Goal: Task Accomplishment & Management: Complete application form

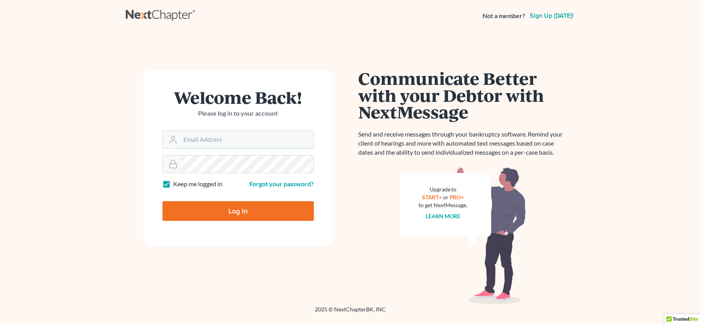
type input "lgibson@arthurlwalker.com"
click at [282, 214] on input "Log In" at bounding box center [239, 211] width 152 height 20
type input "Thinking..."
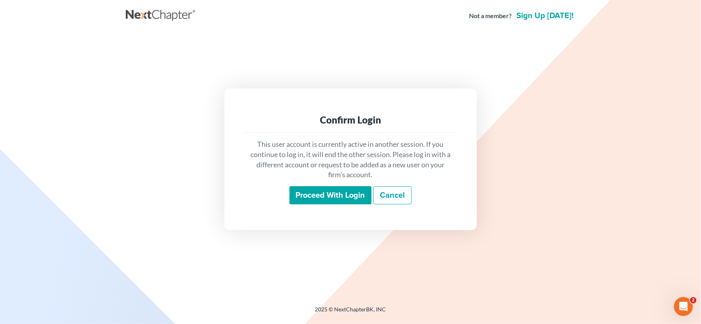
click at [342, 202] on input "Proceed with login" at bounding box center [331, 195] width 82 height 18
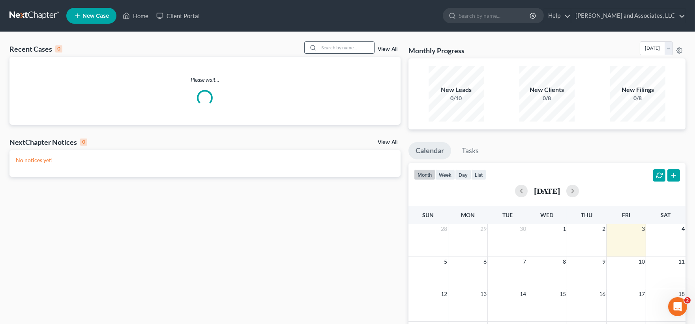
click at [362, 47] on input "search" at bounding box center [346, 47] width 55 height 11
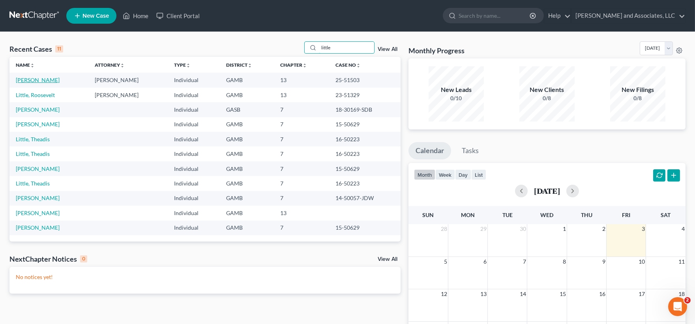
type input "little"
click at [38, 79] on link "Little, Deondra" at bounding box center [38, 80] width 44 height 7
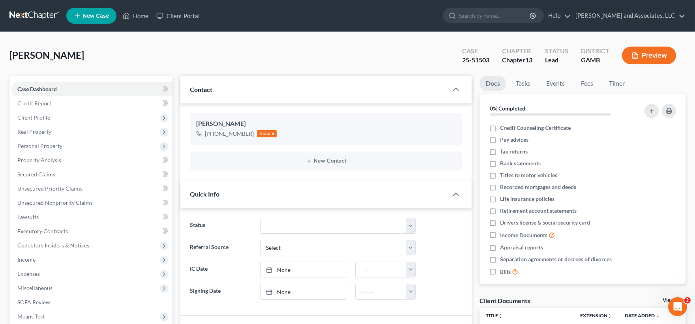
scroll to position [76, 0]
click at [43, 174] on span "Secured Claims" at bounding box center [36, 174] width 38 height 7
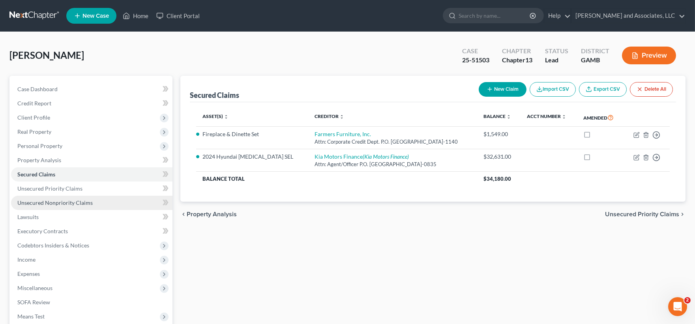
click at [56, 203] on span "Unsecured Nonpriority Claims" at bounding box center [54, 202] width 75 height 7
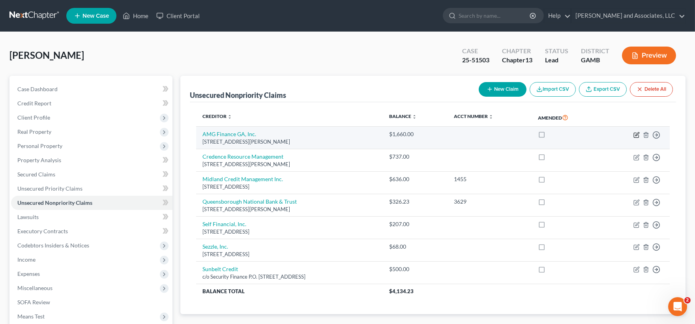
click at [637, 132] on icon "button" at bounding box center [637, 135] width 6 height 6
select select "10"
select select "14"
select select "0"
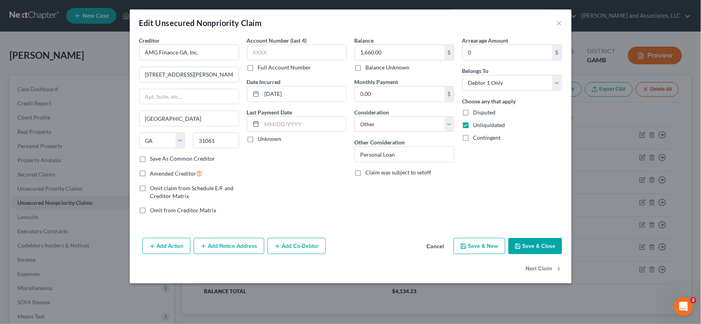
click at [546, 241] on button "Save & Close" at bounding box center [536, 246] width 54 height 17
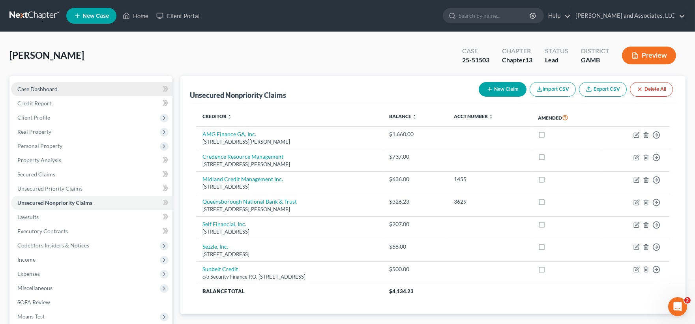
click at [49, 91] on span "Case Dashboard" at bounding box center [37, 89] width 40 height 7
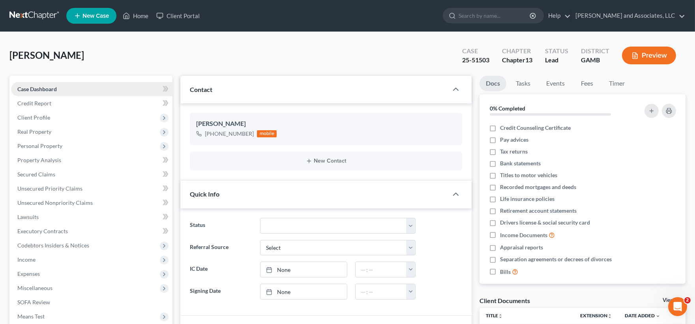
scroll to position [76, 0]
click at [32, 103] on span "Credit Report" at bounding box center [34, 103] width 34 height 7
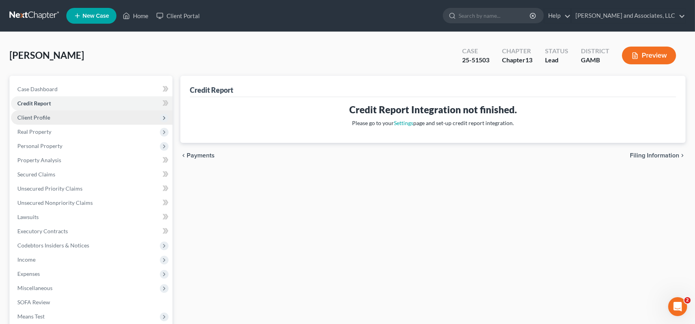
click at [32, 120] on span "Client Profile" at bounding box center [91, 118] width 161 height 14
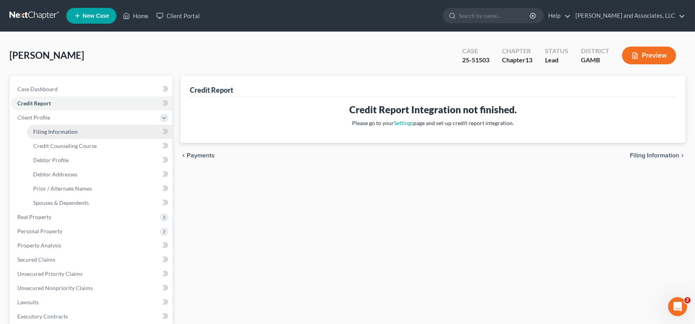
click at [39, 132] on span "Filing Information" at bounding box center [55, 131] width 45 height 7
select select "1"
select select "0"
select select "3"
select select "10"
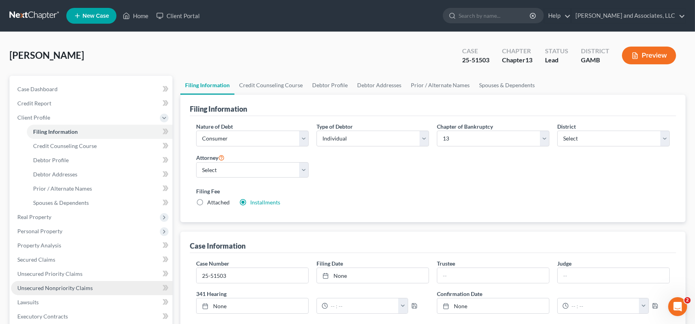
click at [43, 287] on span "Unsecured Nonpriority Claims" at bounding box center [54, 288] width 75 height 7
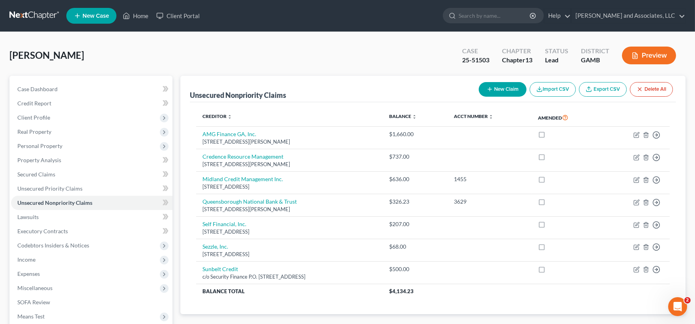
click at [173, 57] on div "Little, Deondra Upgraded Case 25-51503 Chapter Chapter 13 Status Lead District …" at bounding box center [347, 58] width 676 height 34
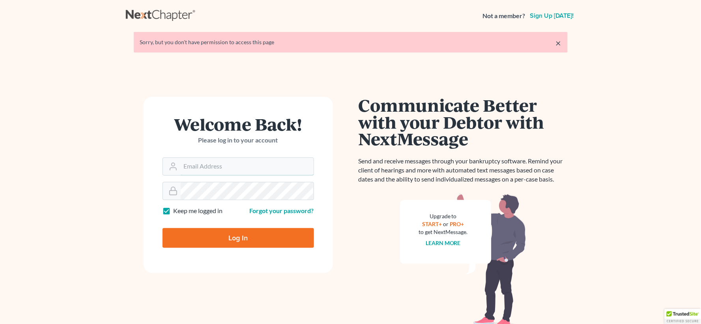
type input "[EMAIL_ADDRESS][DOMAIN_NAME]"
click at [270, 239] on input "Log In" at bounding box center [239, 238] width 152 height 20
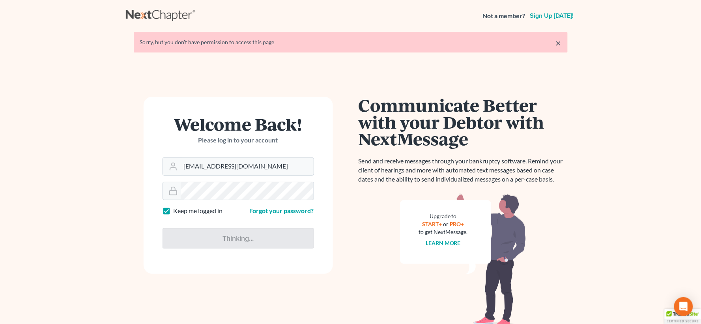
type input "Thinking..."
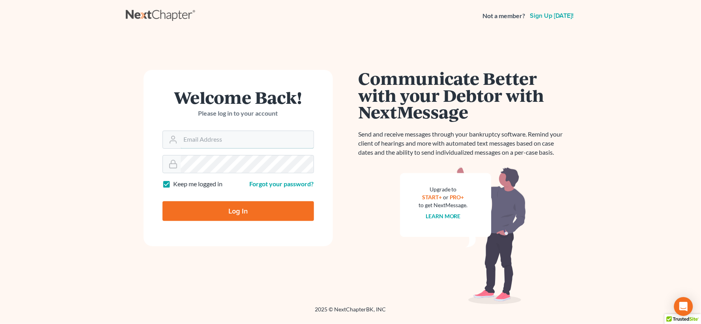
type input "[EMAIL_ADDRESS][DOMAIN_NAME]"
click at [271, 211] on input "Log In" at bounding box center [239, 211] width 152 height 20
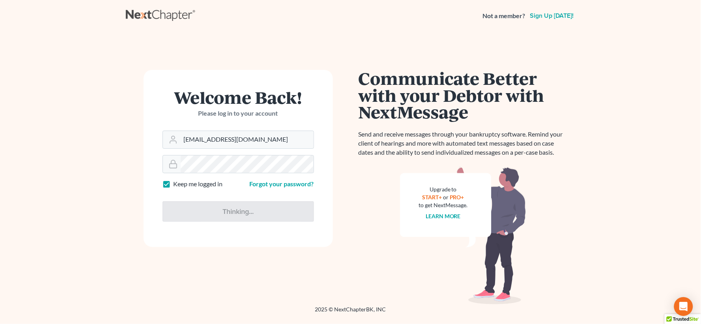
type input "Thinking..."
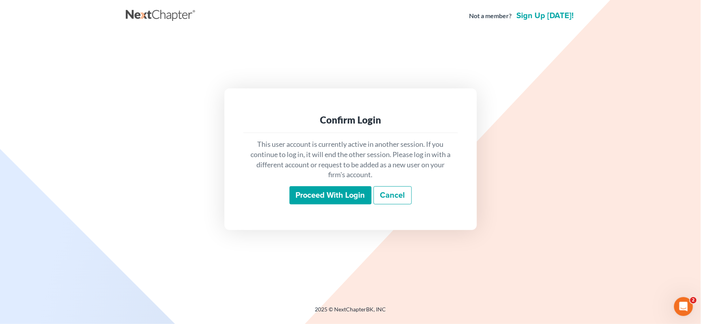
click at [346, 198] on input "Proceed with login" at bounding box center [331, 195] width 82 height 18
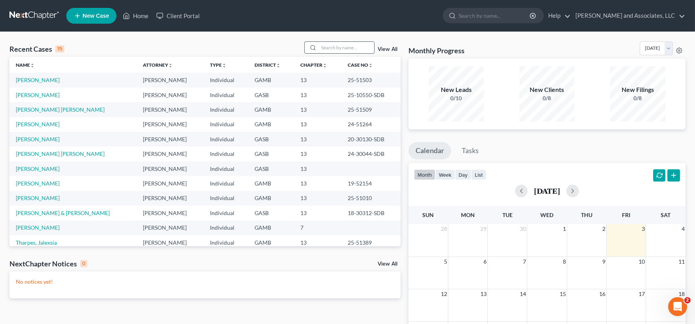
click at [341, 48] on input "search" at bounding box center [346, 47] width 55 height 11
click at [332, 53] on input "search" at bounding box center [346, 47] width 55 height 11
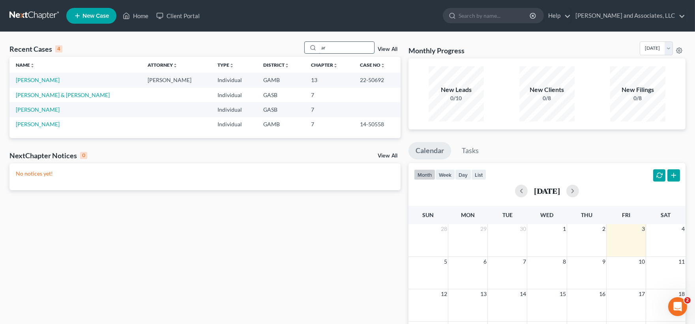
type input "a"
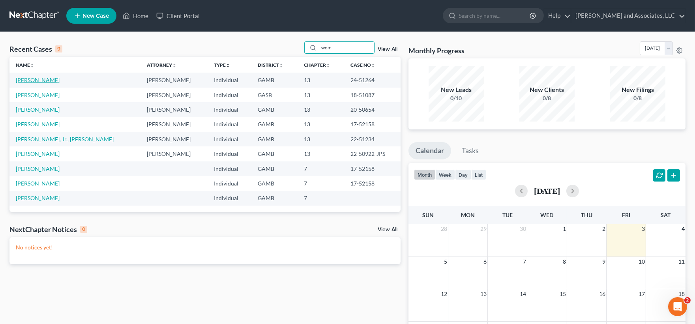
type input "wom"
click at [43, 81] on link "Womack, Ariel" at bounding box center [38, 80] width 44 height 7
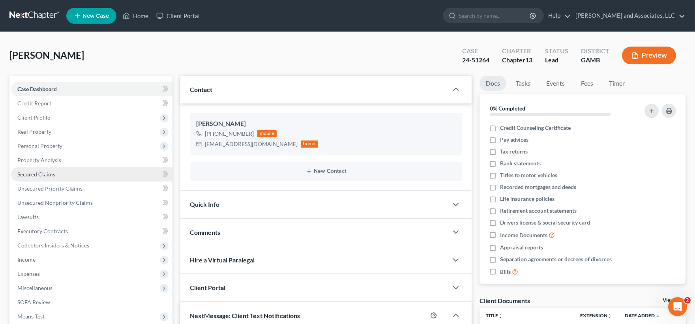
scroll to position [2245, 0]
click at [42, 171] on span "Secured Claims" at bounding box center [36, 174] width 38 height 7
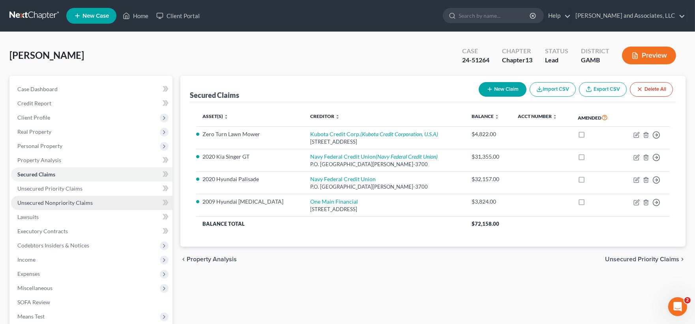
click at [34, 202] on span "Unsecured Nonpriority Claims" at bounding box center [54, 202] width 75 height 7
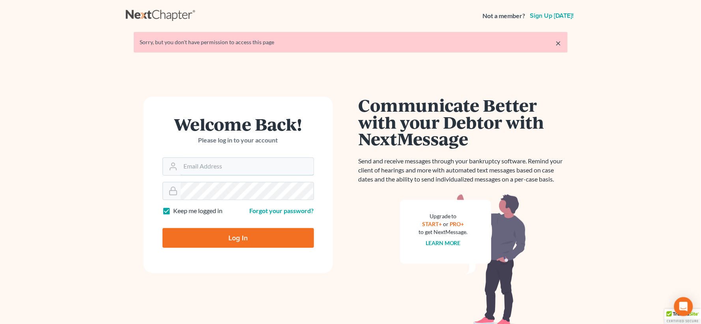
type input "[EMAIL_ADDRESS][DOMAIN_NAME]"
click at [253, 233] on input "Log In" at bounding box center [239, 238] width 152 height 20
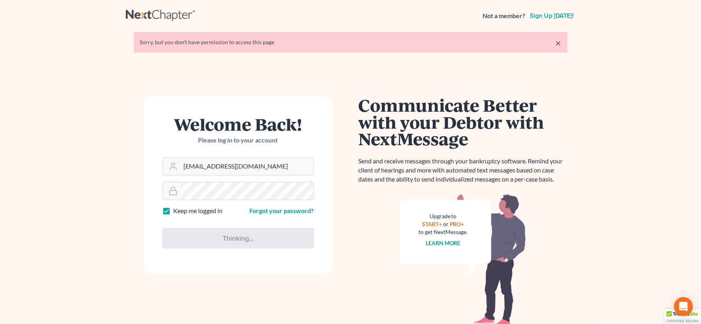
type input "Thinking..."
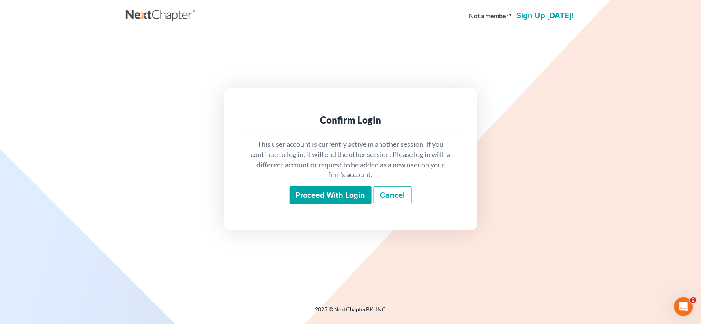
click at [320, 196] on input "Proceed with login" at bounding box center [331, 195] width 82 height 18
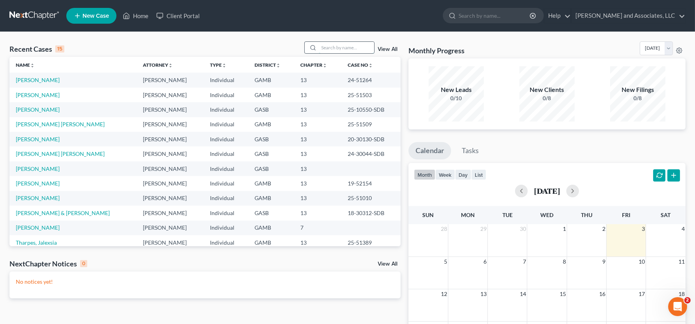
click at [344, 49] on input "search" at bounding box center [346, 47] width 55 height 11
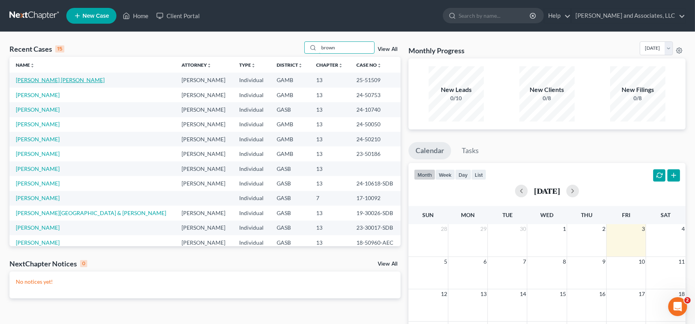
type input "brown"
click at [64, 80] on link "[PERSON_NAME] [PERSON_NAME]" at bounding box center [60, 80] width 89 height 7
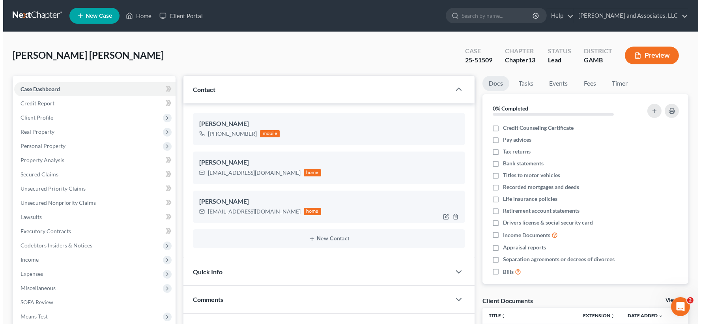
scroll to position [625, 0]
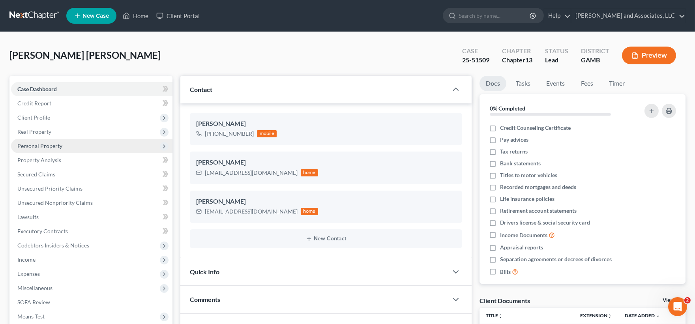
click at [53, 144] on span "Personal Property" at bounding box center [39, 146] width 45 height 7
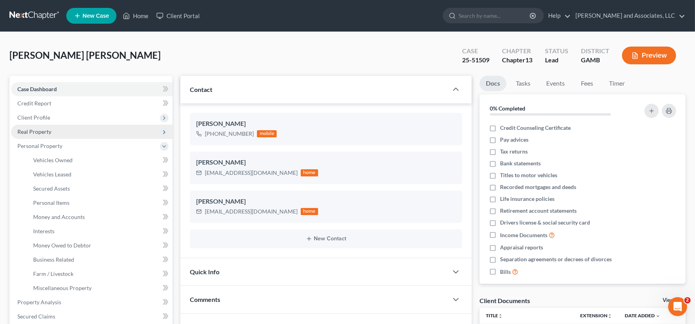
click at [41, 129] on span "Real Property" at bounding box center [34, 131] width 34 height 7
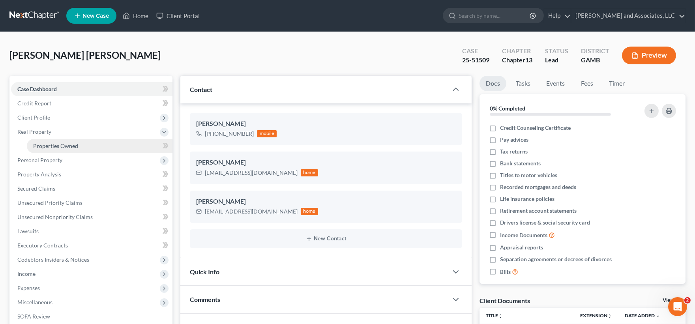
click at [46, 145] on span "Properties Owned" at bounding box center [55, 146] width 45 height 7
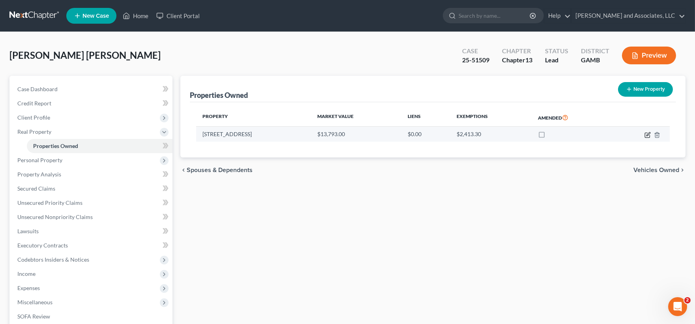
click at [650, 133] on icon "button" at bounding box center [648, 135] width 6 height 6
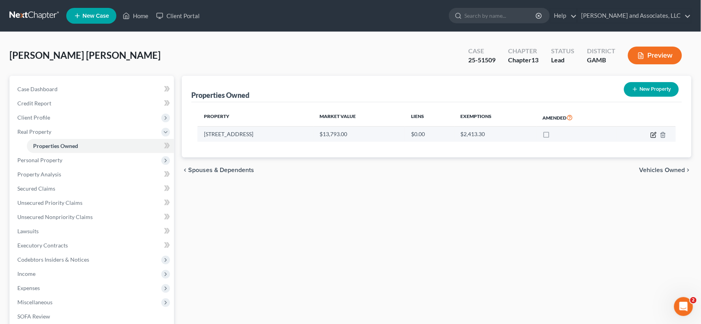
select select "10"
select select "0"
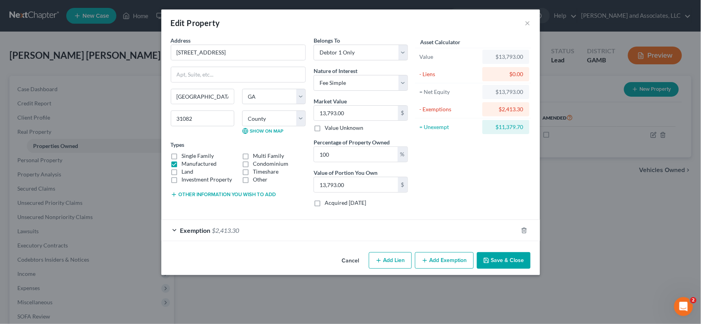
click at [212, 195] on button "Other information you wish to add" at bounding box center [223, 194] width 105 height 6
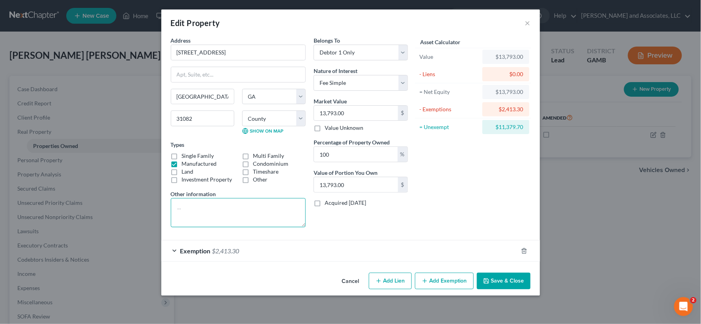
click at [209, 205] on textarea at bounding box center [238, 212] width 135 height 29
type textarea "110007"
click at [512, 279] on button "Save & Close" at bounding box center [504, 281] width 54 height 17
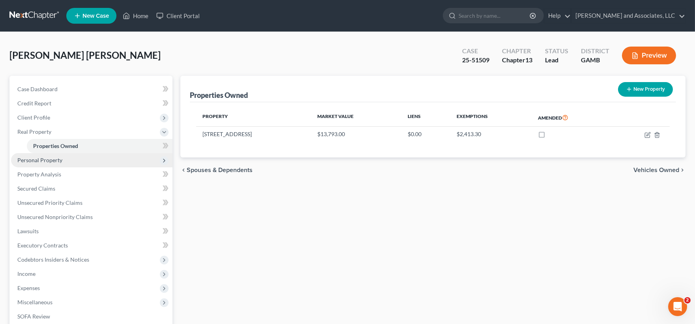
click at [42, 159] on span "Personal Property" at bounding box center [39, 160] width 45 height 7
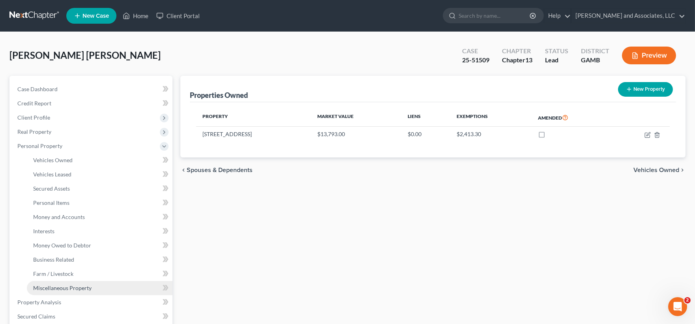
click at [60, 288] on span "Miscellaneous Property" at bounding box center [62, 288] width 58 height 7
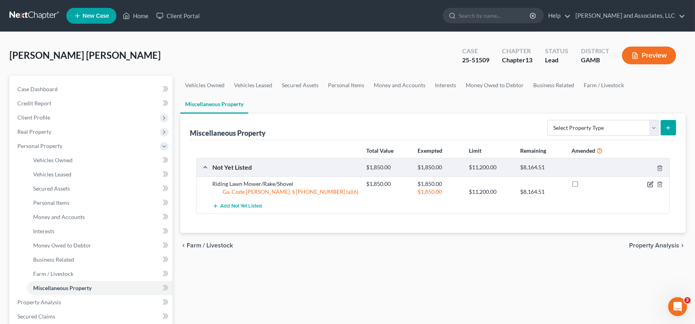
click at [648, 181] on icon "button" at bounding box center [650, 184] width 6 height 6
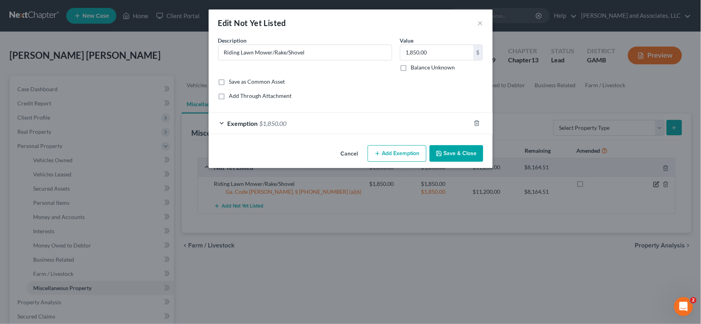
click at [651, 183] on div "Edit Not Yet Listed × An exemption set must first be selected from the Filing I…" at bounding box center [350, 162] width 701 height 324
drag, startPoint x: 271, startPoint y: 53, endPoint x: 334, endPoint y: 54, distance: 62.4
click at [272, 53] on input "Riding Lawn Mower/Rake/Shovel" at bounding box center [305, 52] width 173 height 15
click at [358, 53] on input "Riding Lawn Mower $1,800.00/Rake/Shovel" at bounding box center [305, 52] width 173 height 15
type input "Riding Lawn Mower $1,800.00/Rake/Shovel $50.00"
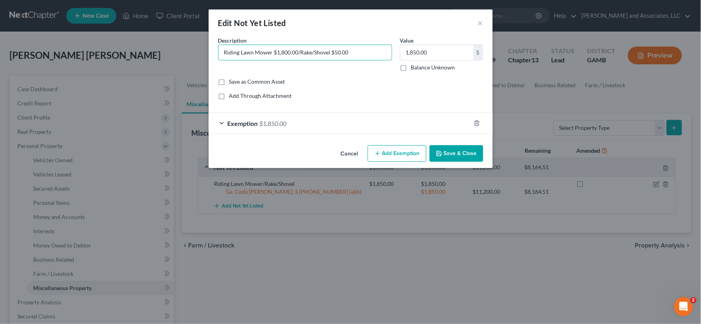
click at [446, 154] on button "Save & Close" at bounding box center [457, 153] width 54 height 17
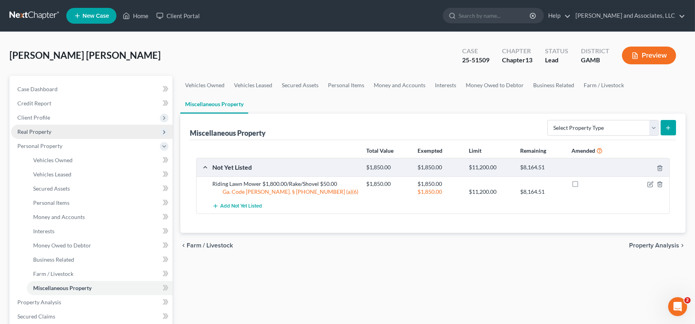
click at [46, 129] on span "Real Property" at bounding box center [34, 131] width 34 height 7
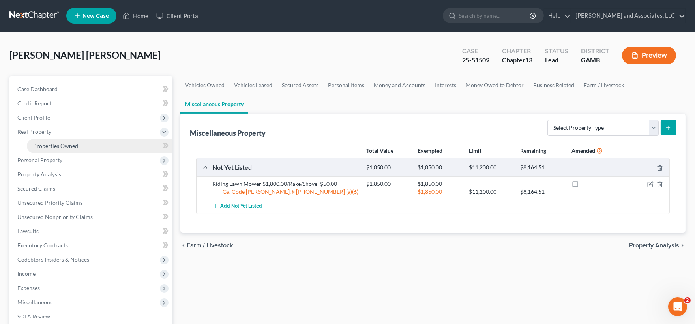
click at [62, 144] on span "Properties Owned" at bounding box center [55, 146] width 45 height 7
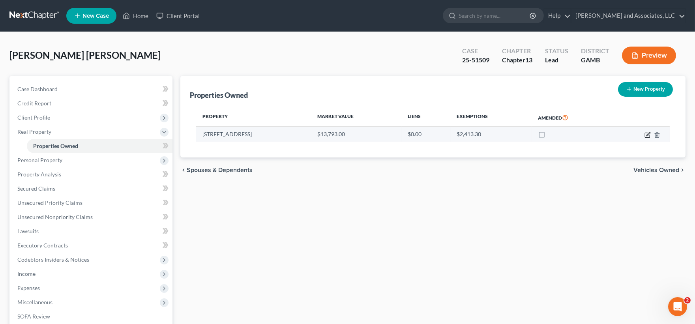
click at [646, 133] on icon "button" at bounding box center [647, 135] width 5 height 5
select select "10"
select select "149"
select select "0"
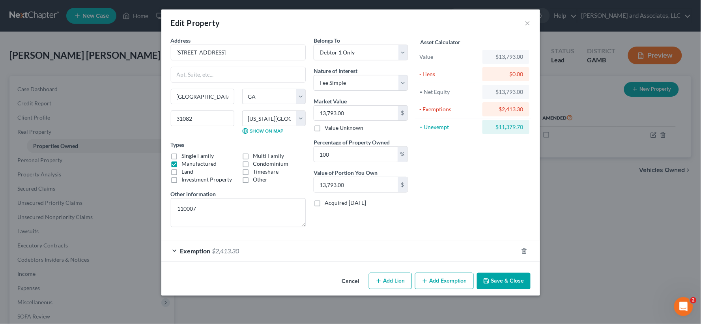
click at [237, 250] on span "$2,413.30" at bounding box center [225, 251] width 27 height 8
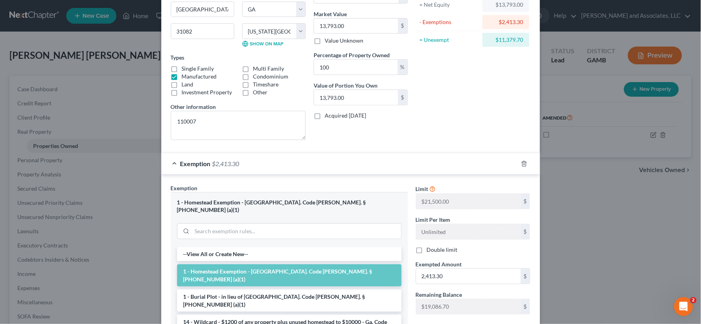
scroll to position [88, 0]
click at [521, 161] on icon "button" at bounding box center [524, 163] width 6 height 6
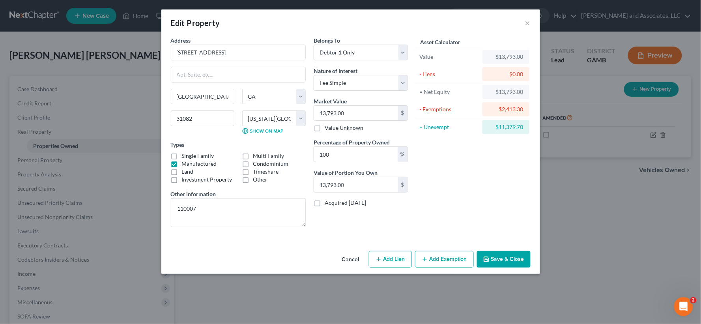
scroll to position [0, 0]
click at [461, 258] on button "Add Exemption" at bounding box center [444, 259] width 59 height 17
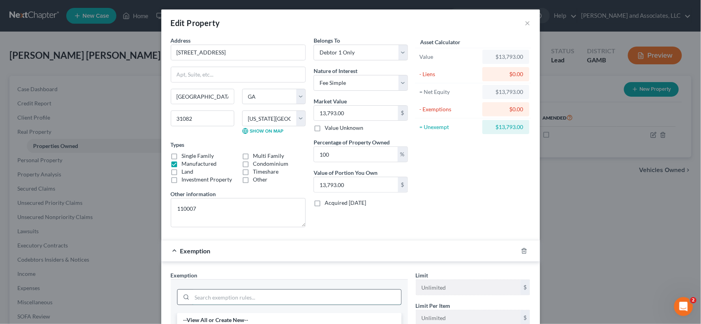
click at [235, 301] on input "search" at bounding box center [296, 297] width 209 height 15
type input "wil"
click at [236, 317] on li "14 - Wildcard - $1200 of any property plus unused homestead to $10000 - Ga. Cod…" at bounding box center [289, 324] width 225 height 22
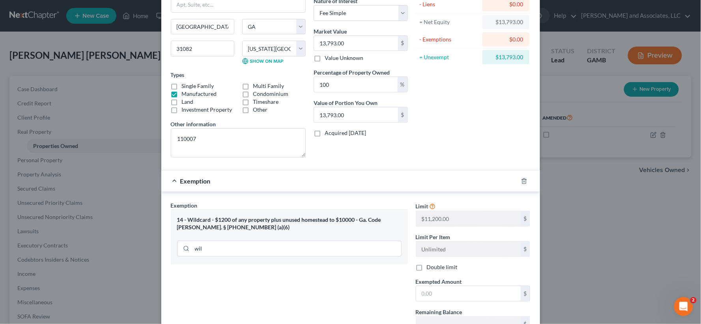
scroll to position [88, 0]
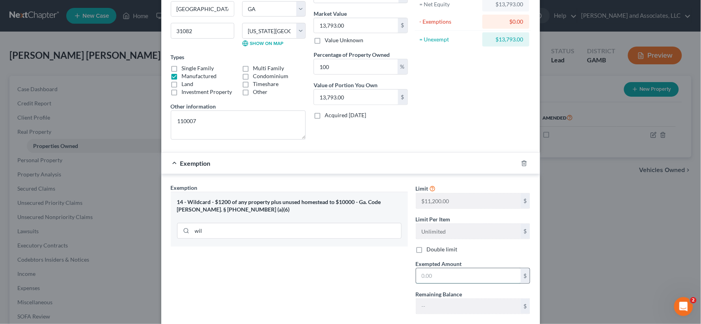
click at [433, 280] on input "text" at bounding box center [468, 275] width 105 height 15
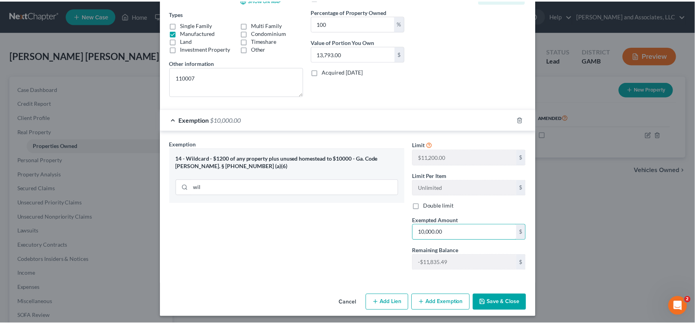
scroll to position [131, 0]
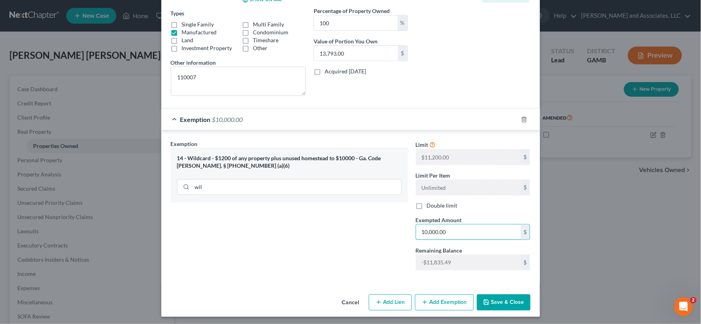
type input "10,000.00"
click at [504, 300] on button "Save & Close" at bounding box center [504, 302] width 54 height 17
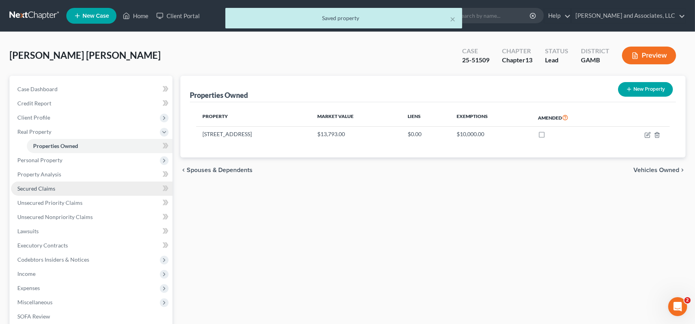
click at [33, 186] on span "Secured Claims" at bounding box center [36, 188] width 38 height 7
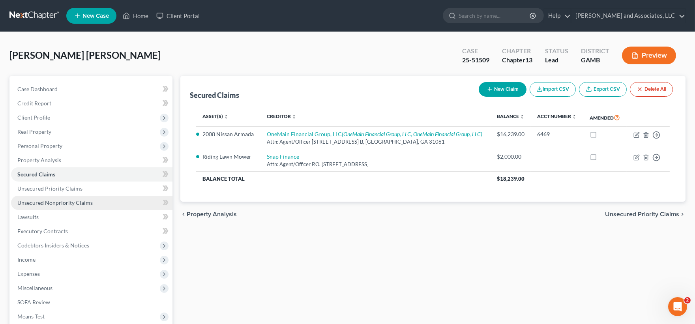
click at [48, 201] on span "Unsecured Nonpriority Claims" at bounding box center [54, 202] width 75 height 7
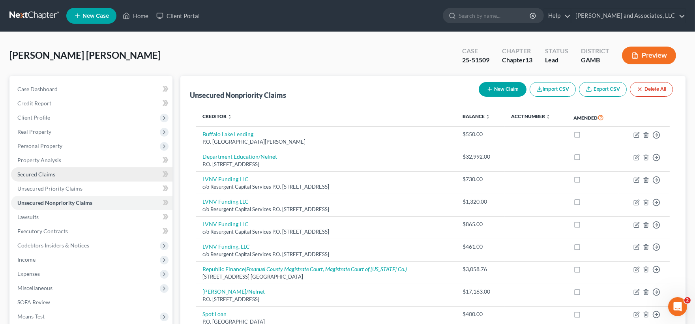
click at [45, 171] on span "Secured Claims" at bounding box center [36, 174] width 38 height 7
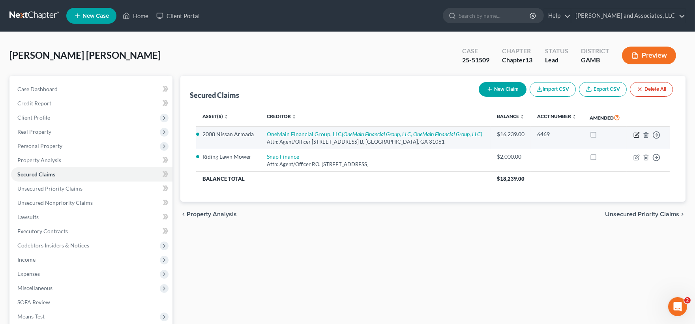
click at [636, 133] on icon "button" at bounding box center [637, 135] width 6 height 6
select select "10"
select select "0"
select select "1"
select select "0"
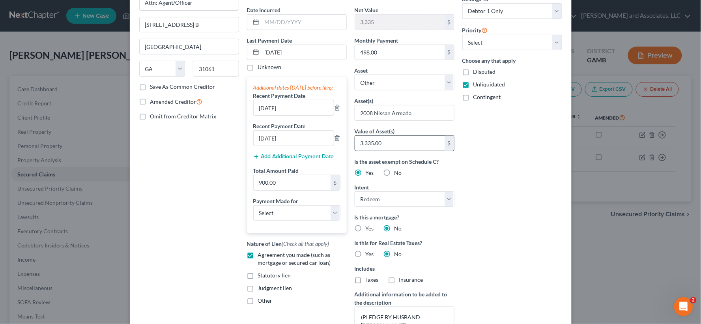
scroll to position [88, 0]
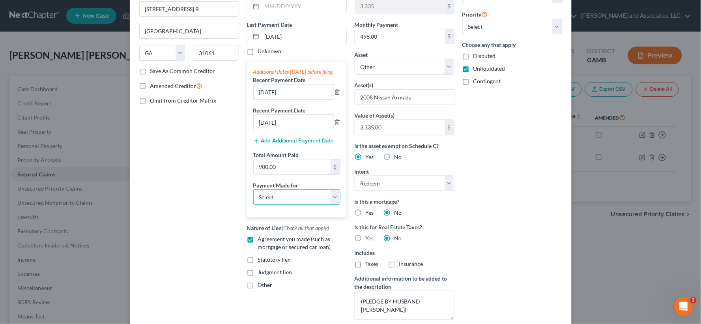
click at [330, 205] on select "Select Car Credit Card Loan Repayment Mortgage Other Suppliers Or Vendors" at bounding box center [296, 197] width 87 height 16
select select "0"
click at [253, 197] on select "Select Car Credit Card Loan Repayment Mortgage Other Suppliers Or Vendors" at bounding box center [296, 197] width 87 height 16
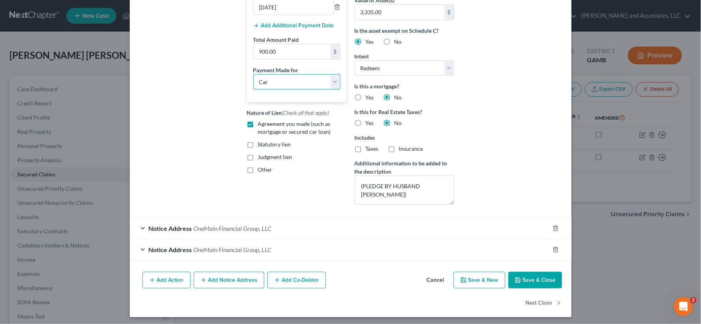
scroll to position [206, 0]
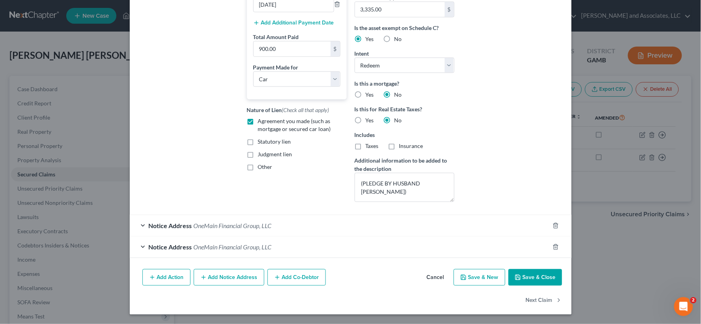
click at [524, 276] on button "Save & Close" at bounding box center [536, 277] width 54 height 17
select select
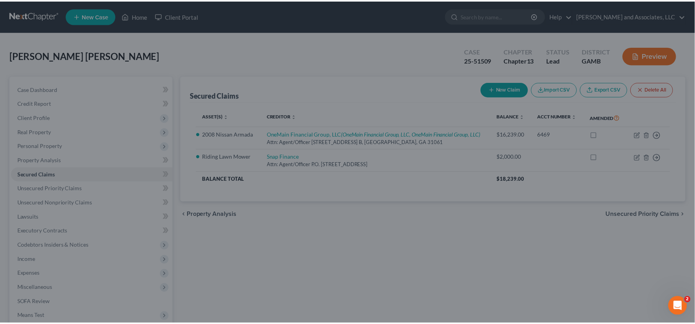
scroll to position [183, 0]
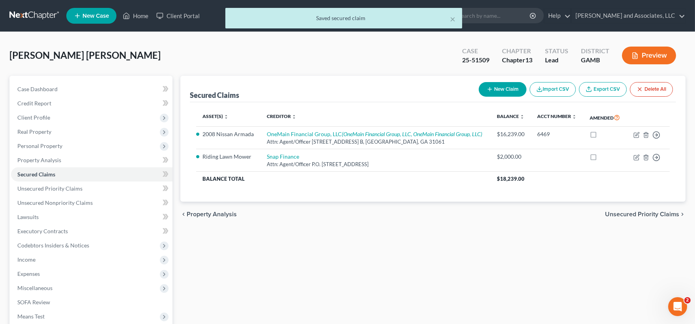
click at [660, 56] on button "Preview" at bounding box center [649, 56] width 54 height 18
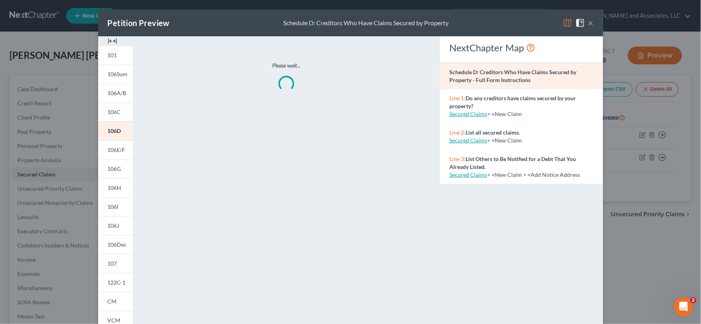
click at [111, 41] on img at bounding box center [112, 40] width 9 height 9
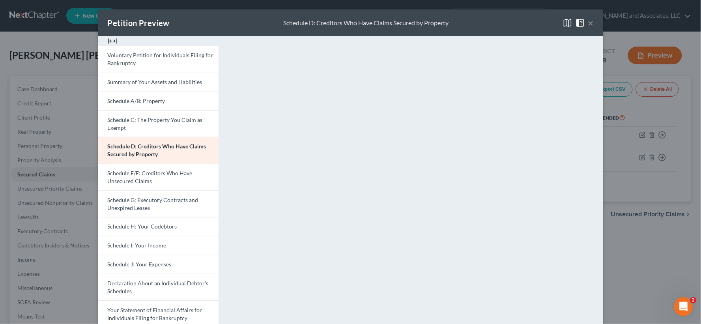
click at [589, 21] on button "×" at bounding box center [592, 22] width 6 height 9
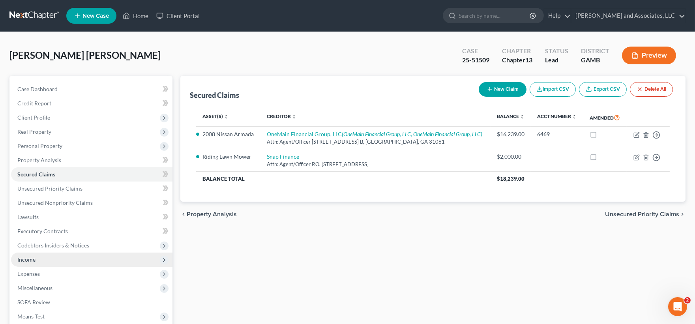
click at [24, 258] on span "Income" at bounding box center [26, 259] width 18 height 7
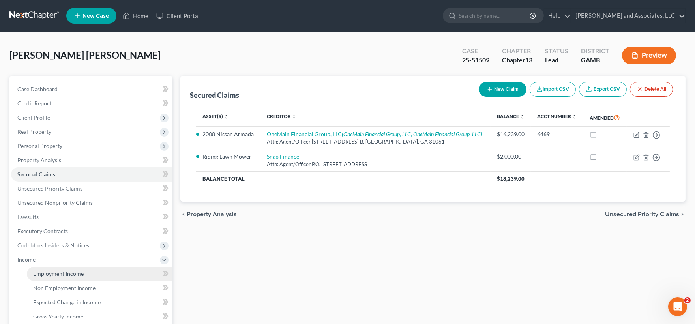
click at [51, 273] on span "Employment Income" at bounding box center [58, 273] width 51 height 7
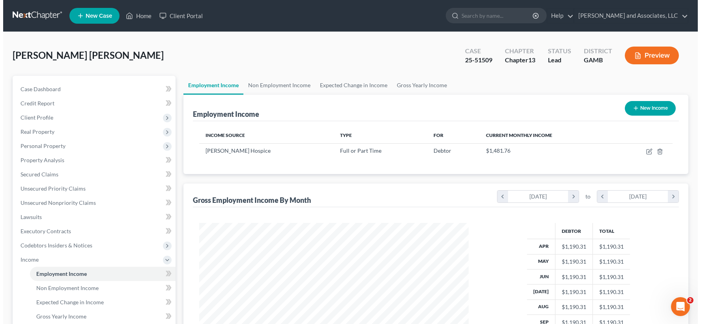
scroll to position [141, 285]
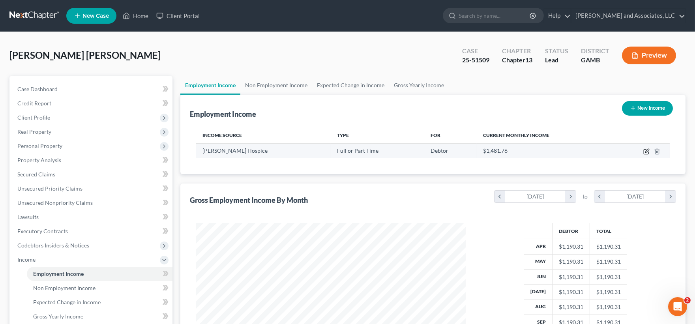
click at [646, 148] on icon "button" at bounding box center [646, 151] width 6 height 6
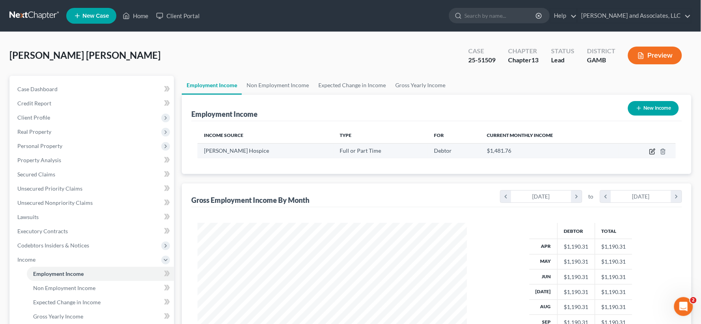
select select "0"
select select "10"
select select "0"
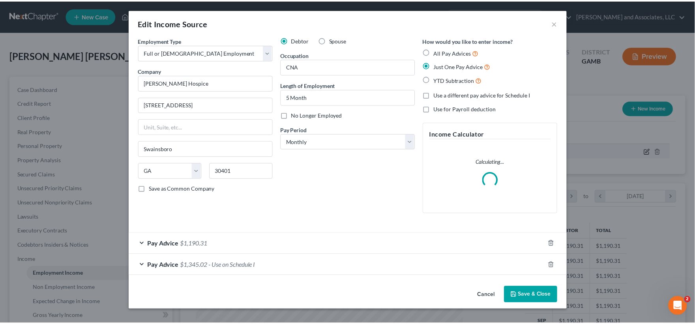
scroll to position [141, 289]
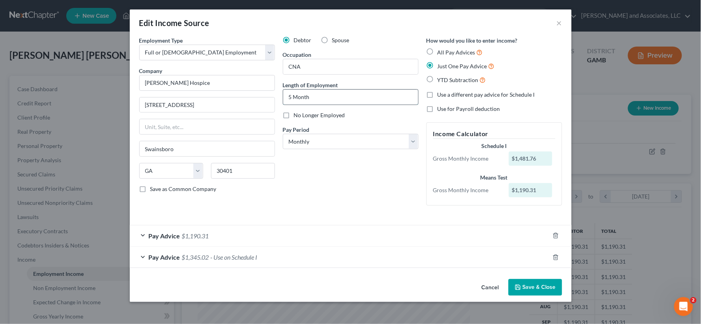
click at [326, 97] on input "5 Month" at bounding box center [350, 97] width 135 height 15
type input "5 Months"
click at [536, 289] on button "Save & Close" at bounding box center [536, 287] width 54 height 17
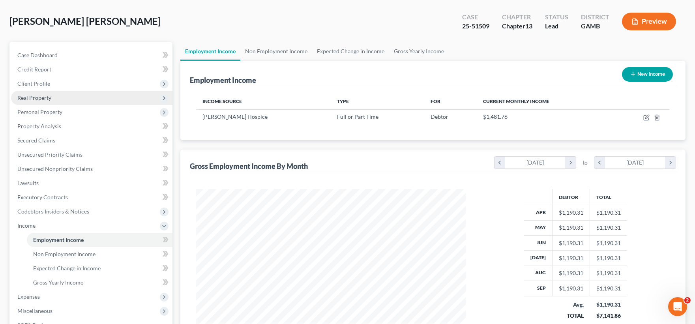
scroll to position [0, 0]
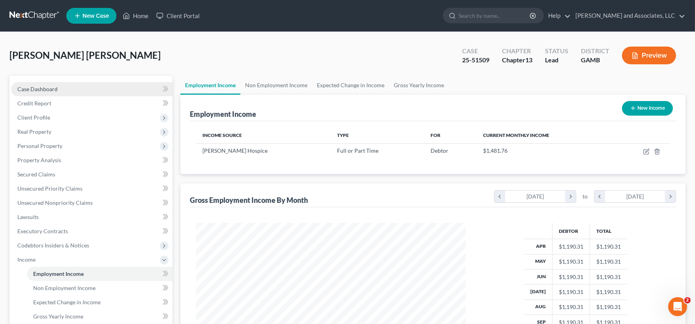
click at [35, 88] on span "Case Dashboard" at bounding box center [37, 89] width 40 height 7
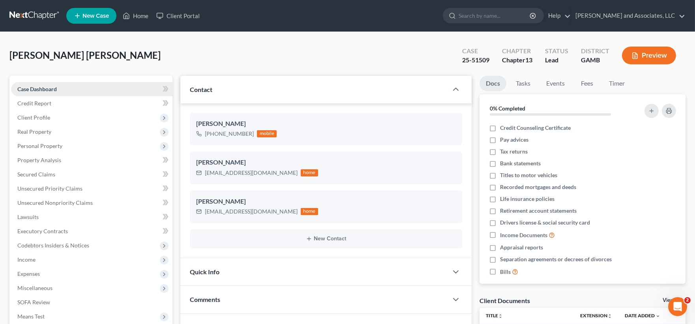
scroll to position [625, 0]
click at [31, 256] on span "Income" at bounding box center [26, 259] width 18 height 7
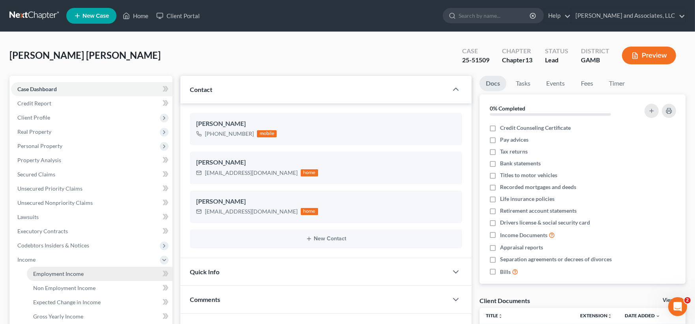
click at [58, 271] on span "Employment Income" at bounding box center [58, 273] width 51 height 7
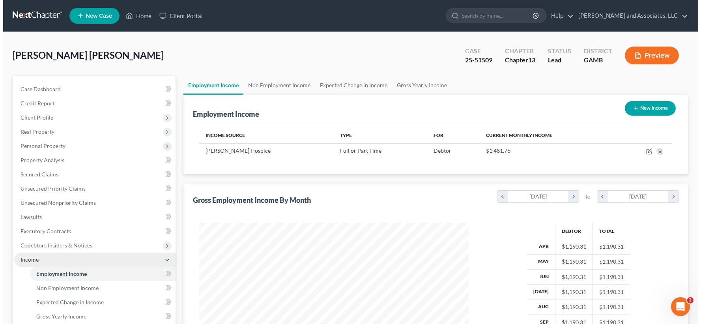
scroll to position [141, 285]
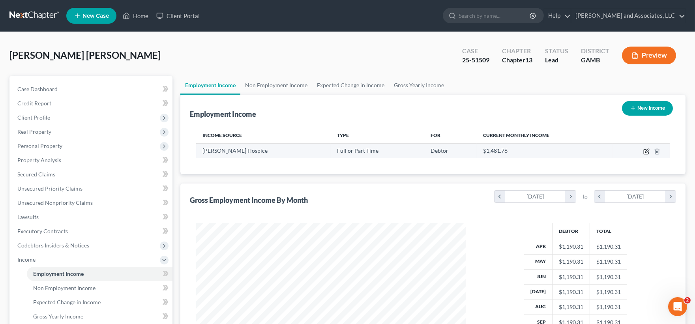
click at [644, 150] on icon "button" at bounding box center [646, 151] width 6 height 6
select select "0"
select select "10"
select select "0"
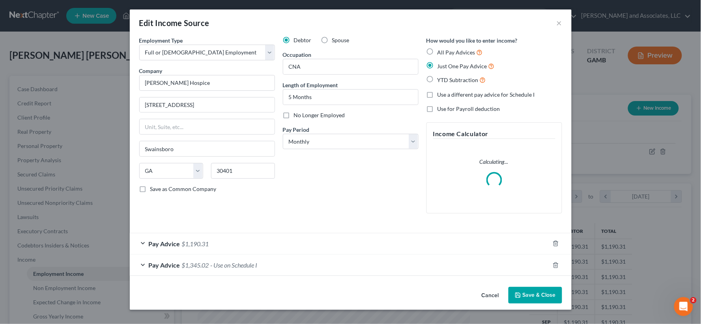
scroll to position [141, 289]
click at [258, 266] on span "- Use on Schedule I" at bounding box center [234, 265] width 47 height 8
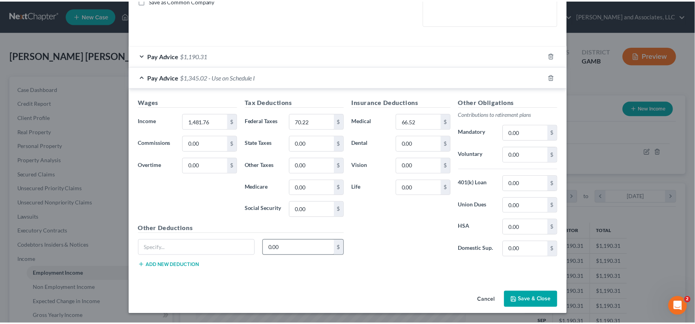
scroll to position [180, 0]
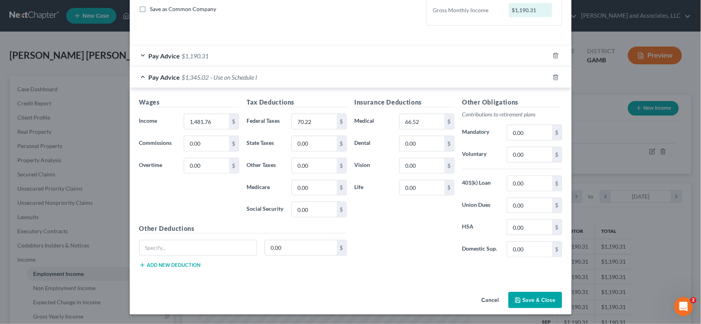
click at [538, 300] on button "Save & Close" at bounding box center [536, 300] width 54 height 17
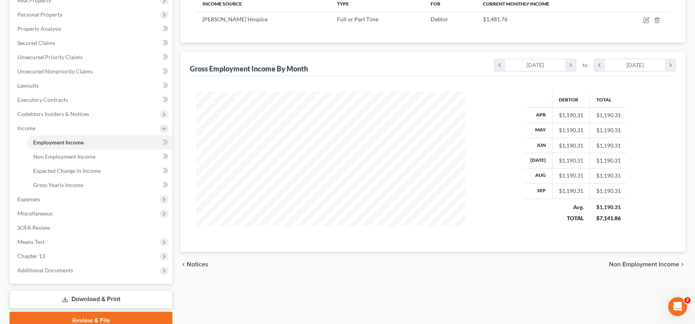
scroll to position [166, 0]
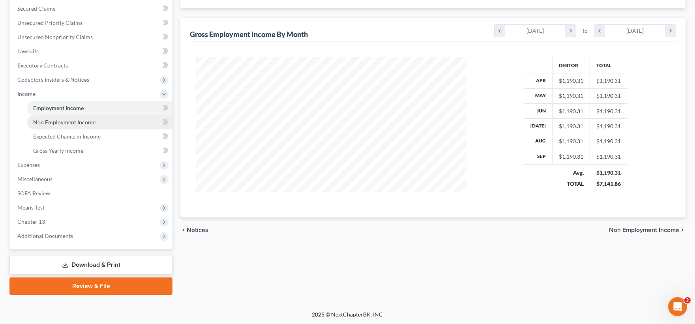
click at [61, 124] on span "Non Employment Income" at bounding box center [64, 122] width 62 height 7
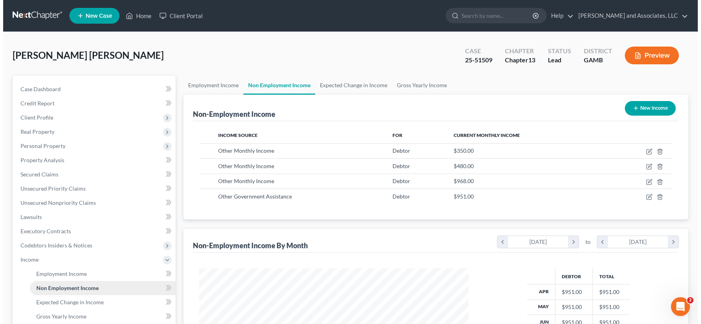
scroll to position [141, 285]
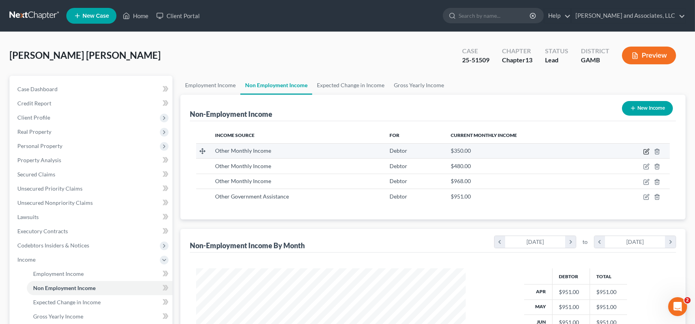
click at [646, 148] on icon "button" at bounding box center [646, 151] width 6 height 6
select select "13"
select select "0"
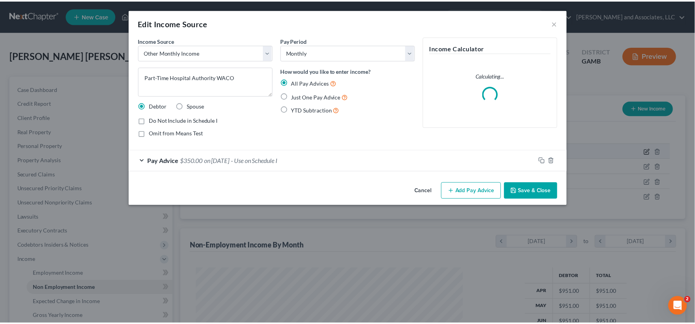
scroll to position [141, 289]
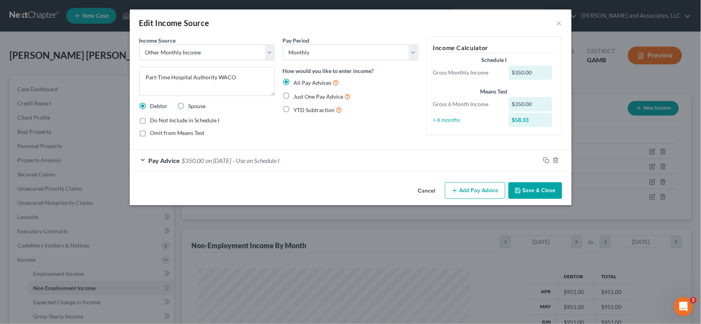
click at [549, 194] on button "Save & Close" at bounding box center [536, 190] width 54 height 17
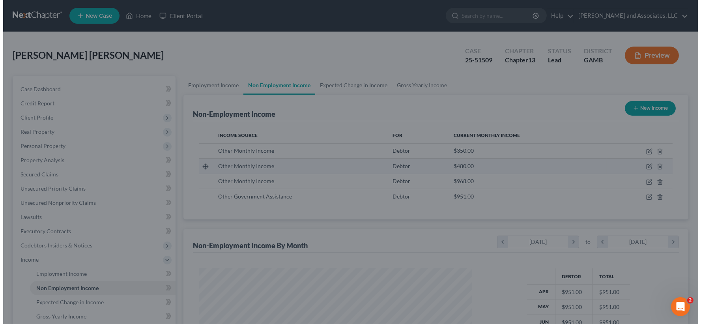
scroll to position [394602, 394458]
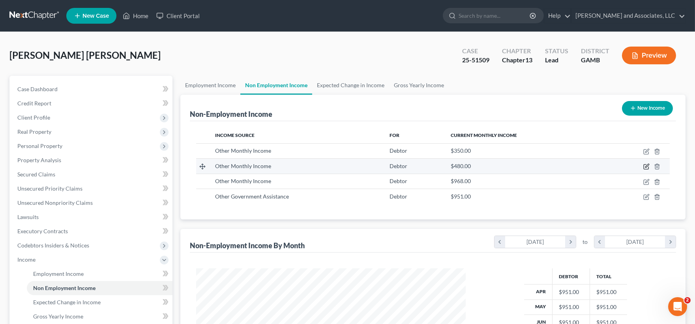
click at [649, 164] on icon "button" at bounding box center [646, 166] width 6 height 6
select select "13"
select select "0"
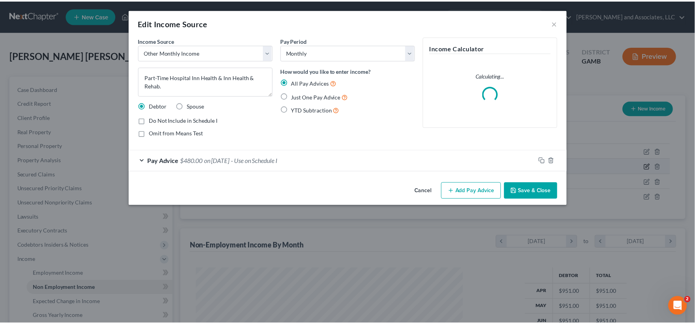
scroll to position [141, 289]
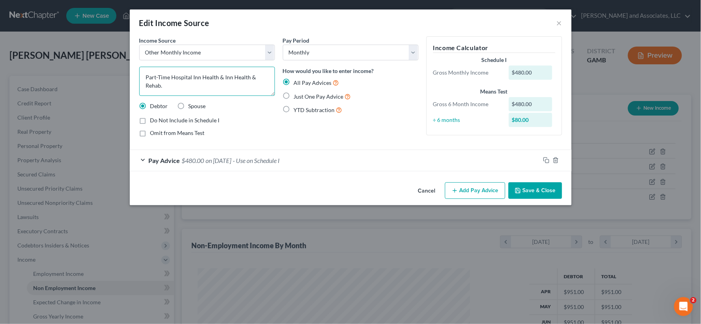
click at [191, 77] on textarea "Part-Time Hospital Inn Health & Inn Health & Rehab." at bounding box center [207, 81] width 136 height 29
click at [261, 76] on textarea "Part-Time Heritage Inn Health & Inn Health & Rehab." at bounding box center [207, 81] width 136 height 29
type textarea "Part-Time Heritage Inn Health & Rehab."
click at [531, 183] on button "Save & Close" at bounding box center [536, 190] width 54 height 17
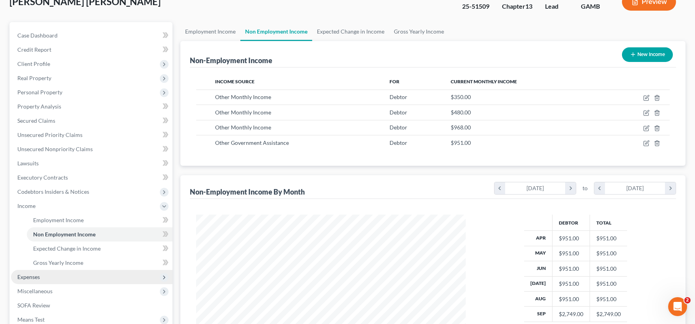
scroll to position [131, 0]
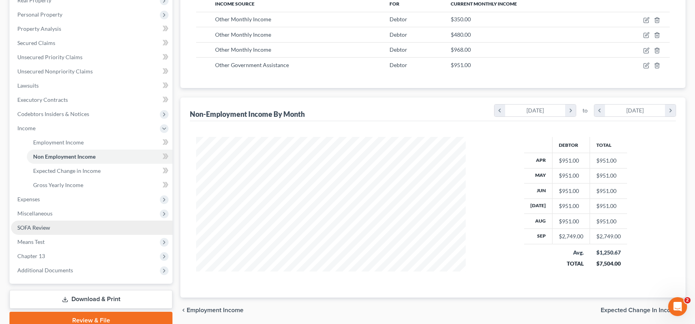
click at [32, 226] on span "SOFA Review" at bounding box center [33, 227] width 33 height 7
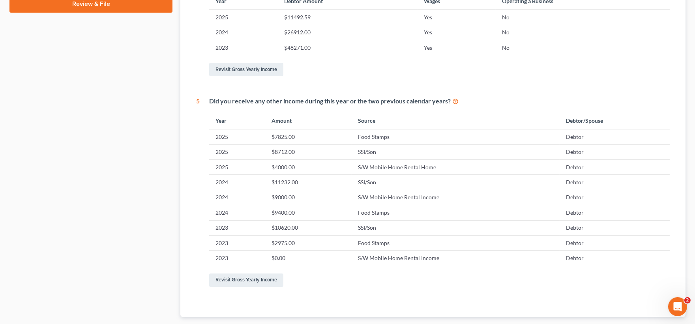
scroll to position [395, 0]
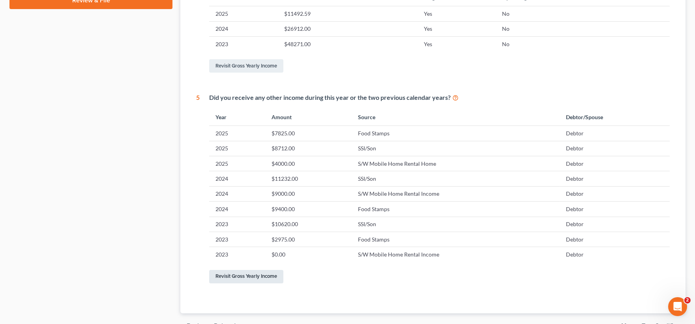
click at [260, 274] on link "Revisit Gross Yearly Income" at bounding box center [246, 276] width 74 height 13
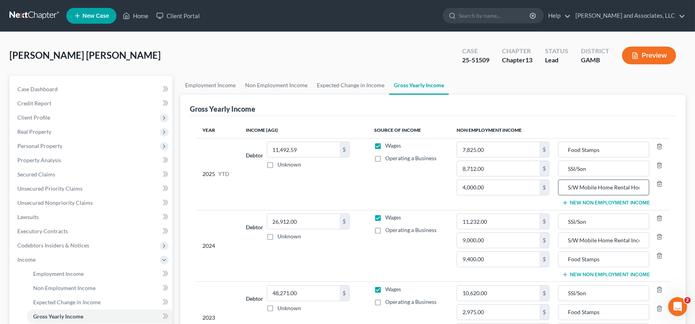
click at [584, 188] on input "S/W Mobile Home Rental Home" at bounding box center [604, 187] width 83 height 15
type input "S/W Mobile Home Rental Income"
click at [24, 88] on span "Case Dashboard" at bounding box center [37, 89] width 40 height 7
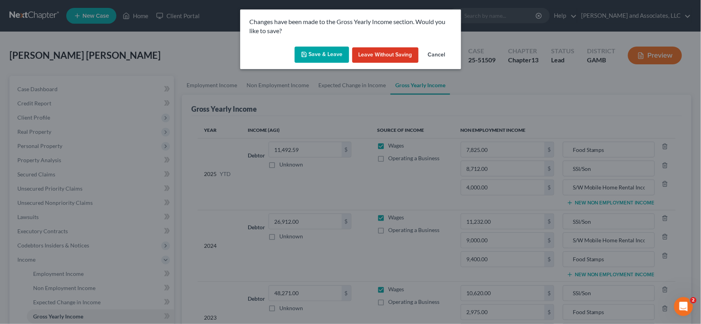
click at [332, 51] on button "Save & Leave" at bounding box center [322, 55] width 54 height 17
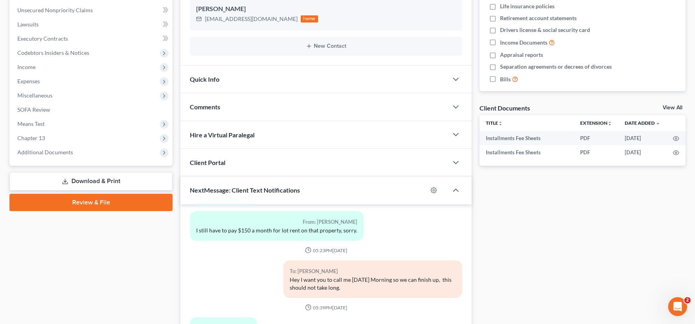
scroll to position [131, 0]
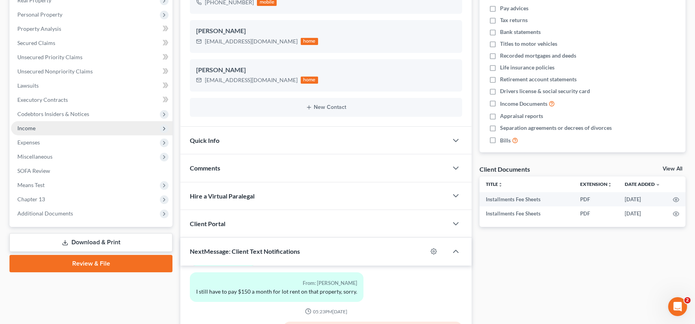
click at [23, 125] on span "Income" at bounding box center [26, 128] width 18 height 7
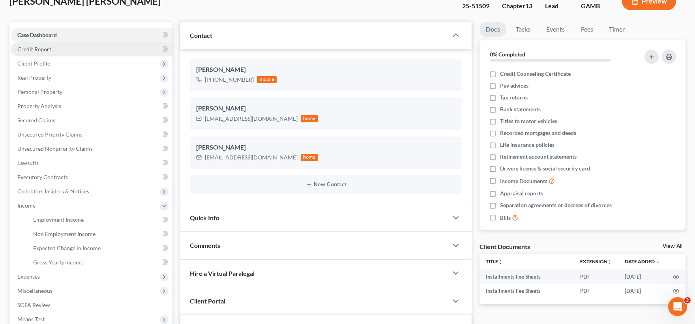
scroll to position [44, 0]
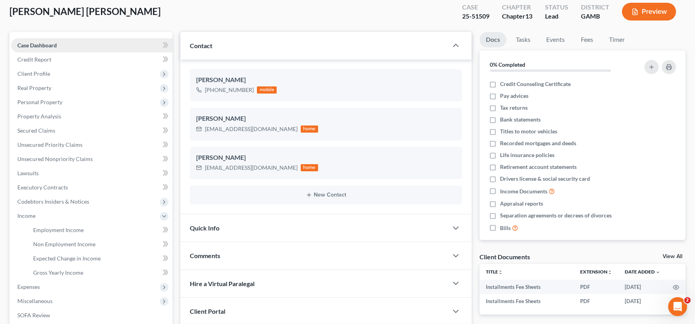
click at [44, 45] on span "Case Dashboard" at bounding box center [36, 45] width 39 height 7
click at [40, 46] on span "Case Dashboard" at bounding box center [36, 45] width 39 height 7
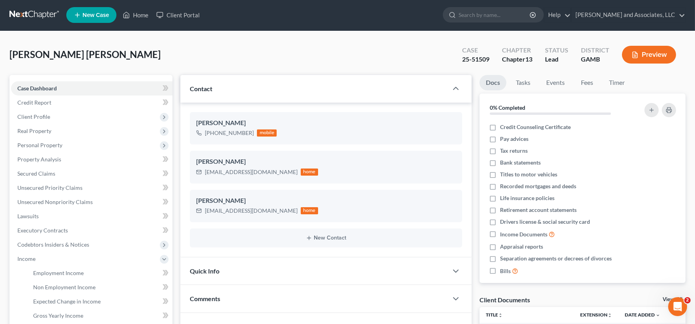
scroll to position [0, 0]
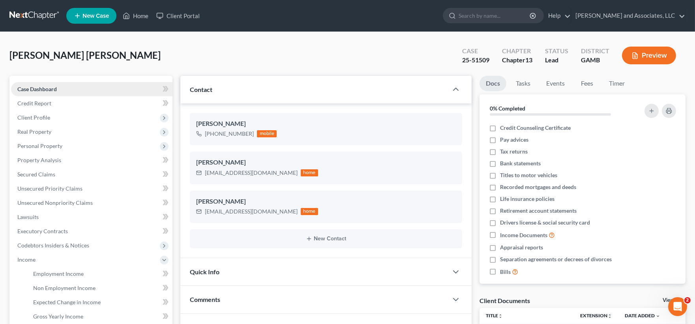
click at [34, 86] on span "Case Dashboard" at bounding box center [36, 89] width 39 height 7
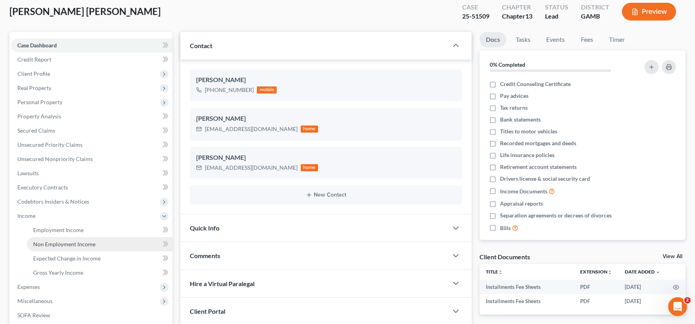
click at [51, 241] on span "Non Employment Income" at bounding box center [64, 244] width 62 height 7
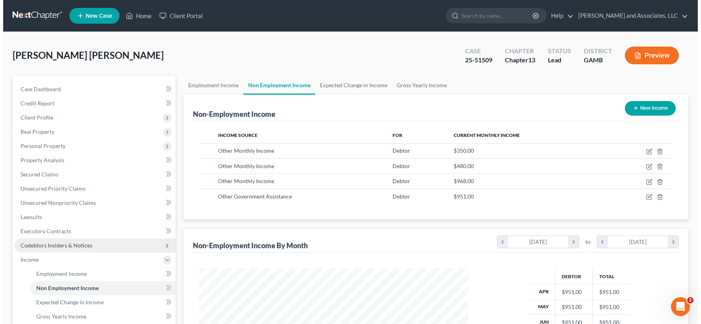
scroll to position [141, 285]
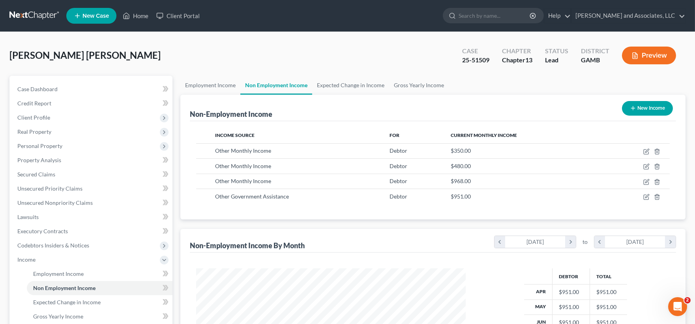
click at [646, 111] on button "New Income" at bounding box center [647, 108] width 51 height 15
select select "0"
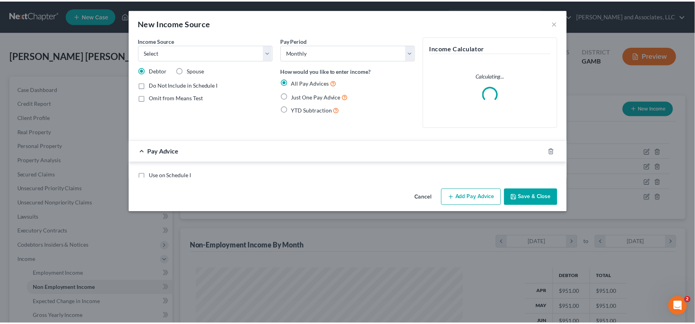
scroll to position [141, 289]
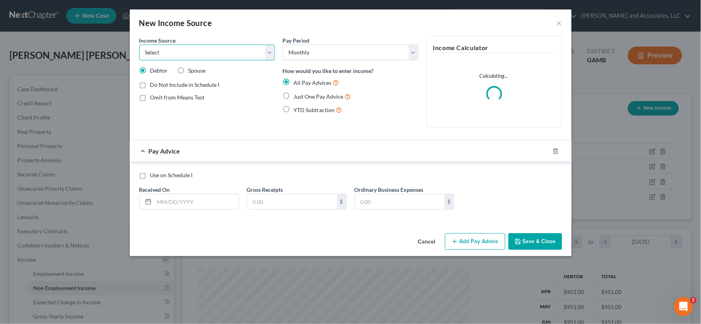
click at [199, 53] on select "Select Unemployment Disability (from employer) Pension Retirement Social Securi…" at bounding box center [207, 53] width 136 height 16
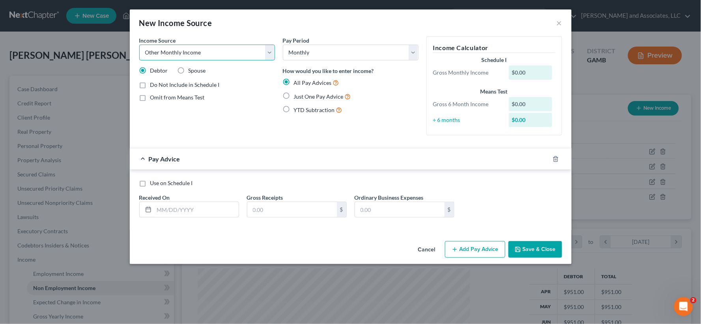
click at [139, 45] on select "Select Unemployment Disability (from employer) Pension Retirement Social Securi…" at bounding box center [207, 53] width 136 height 16
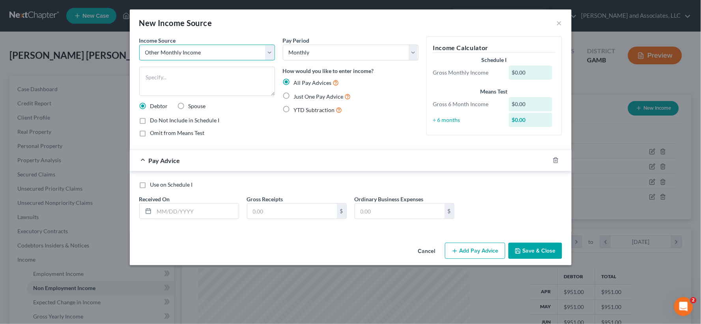
click at [267, 52] on select "Select Unemployment Disability (from employer) Pension Retirement Social Securi…" at bounding box center [207, 53] width 136 height 16
select select "9"
click at [139, 45] on select "Select Unemployment Disability (from employer) Pension Retirement Social Securi…" at bounding box center [207, 53] width 136 height 16
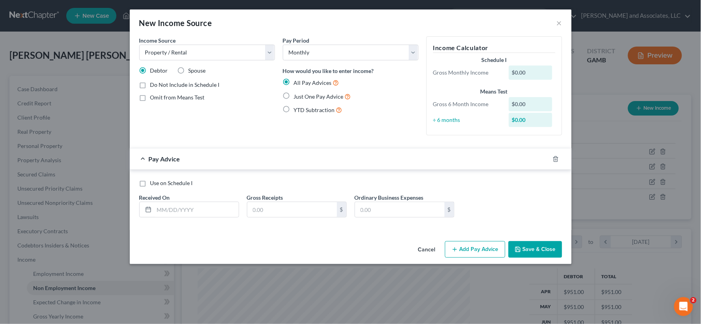
click at [150, 87] on label "Do Not Include in Schedule I" at bounding box center [184, 85] width 69 height 8
click at [154, 86] on input "Do Not Include in Schedule I" at bounding box center [156, 83] width 5 height 5
checkbox input "true"
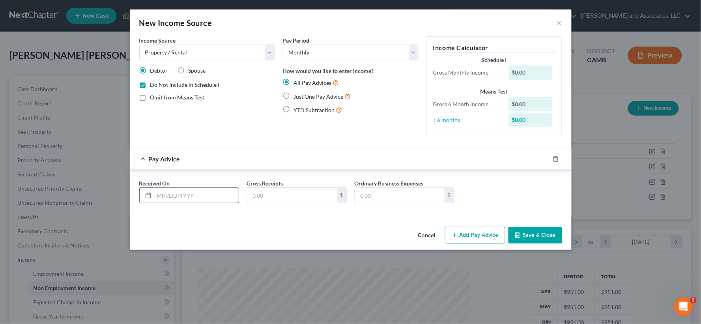
drag, startPoint x: 183, startPoint y: 200, endPoint x: 183, endPoint y: 195, distance: 4.8
click at [183, 199] on input "text" at bounding box center [196, 195] width 84 height 15
type input "[DATE]"
click at [274, 196] on input "text" at bounding box center [293, 195] width 90 height 15
type input "555.00"
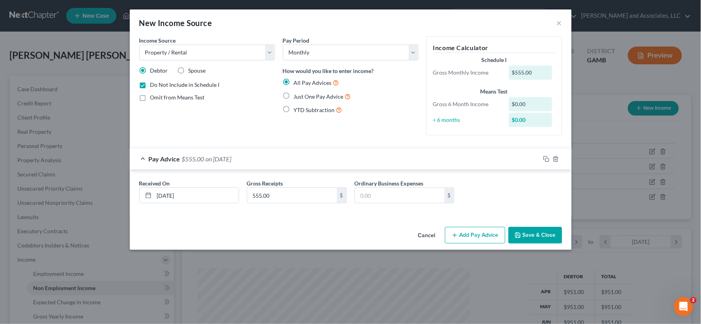
click at [294, 99] on label "Just One Pay Advice" at bounding box center [322, 96] width 57 height 9
click at [297, 97] on input "Just One Pay Advice" at bounding box center [299, 94] width 5 height 5
radio input "true"
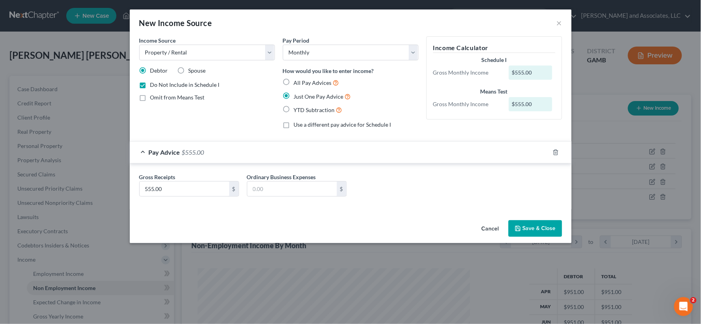
click at [547, 228] on button "Save & Close" at bounding box center [536, 228] width 54 height 17
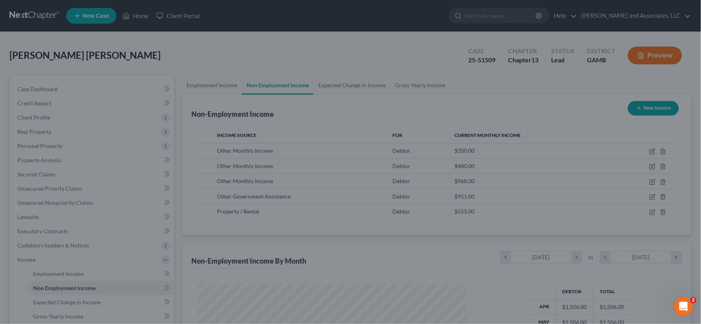
scroll to position [394602, 394458]
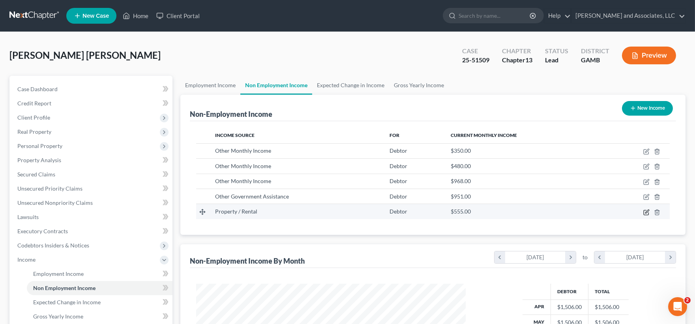
click at [646, 210] on icon "button" at bounding box center [646, 212] width 6 height 6
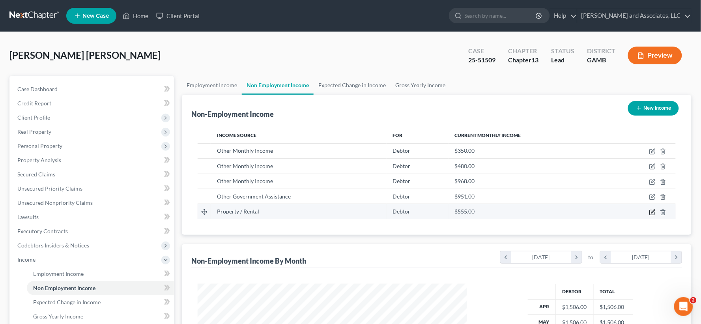
select select "9"
select select "0"
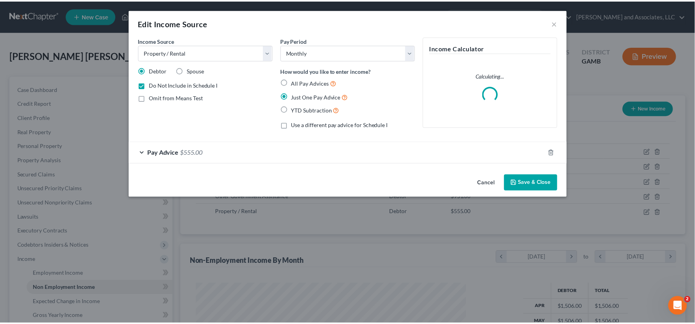
scroll to position [141, 289]
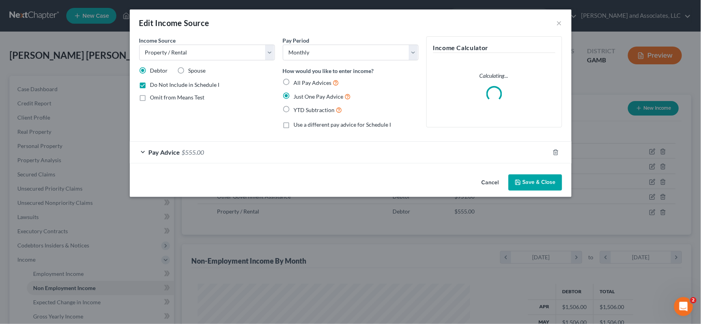
click at [174, 155] on span "Pay Advice" at bounding box center [165, 152] width 32 height 8
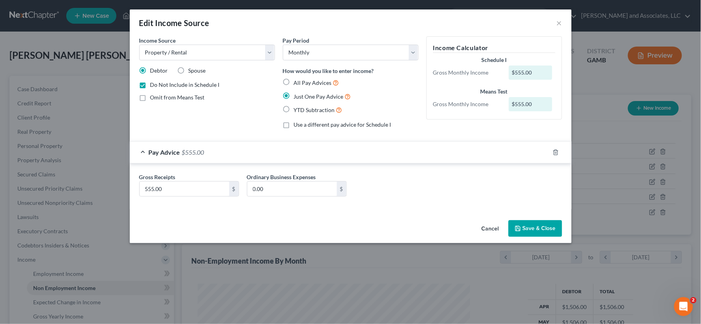
click at [547, 228] on button "Save & Close" at bounding box center [536, 228] width 54 height 17
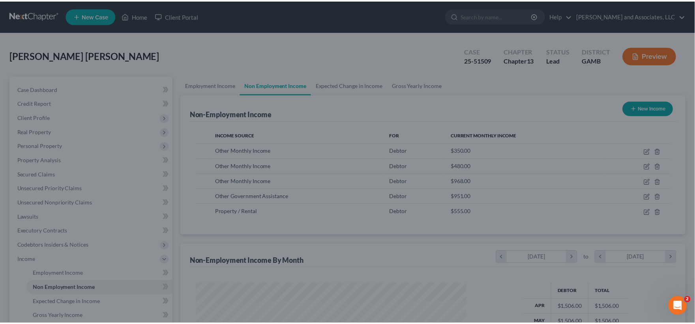
scroll to position [141, 285]
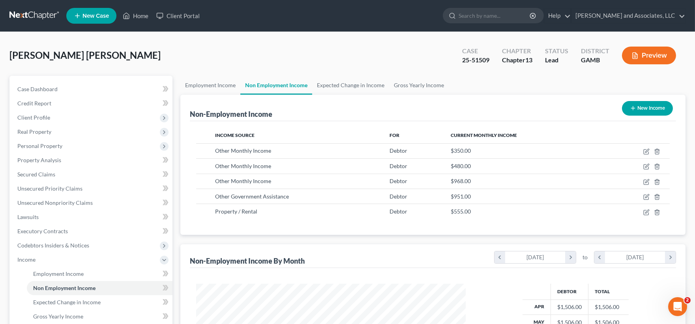
click at [654, 56] on button "Preview" at bounding box center [649, 56] width 54 height 18
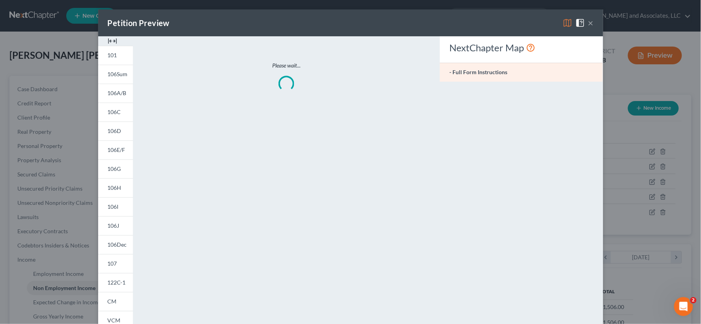
scroll to position [141, 289]
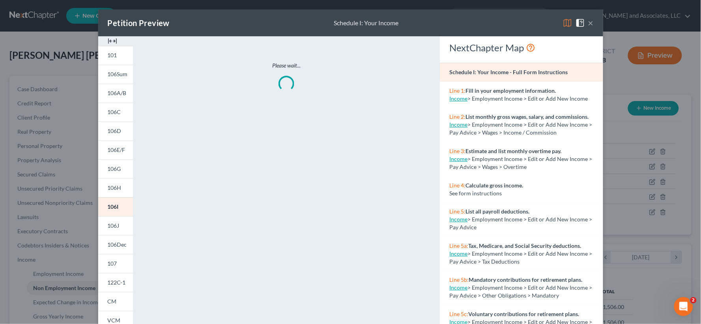
click at [113, 42] on img at bounding box center [112, 40] width 9 height 9
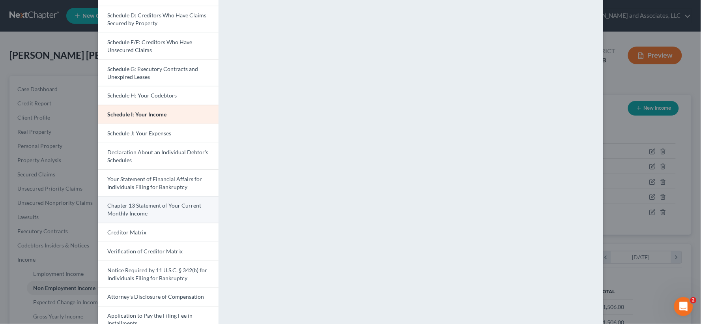
scroll to position [131, 0]
click at [139, 206] on span "Chapter 13 Statement of Your Current Monthly Income" at bounding box center [155, 209] width 94 height 15
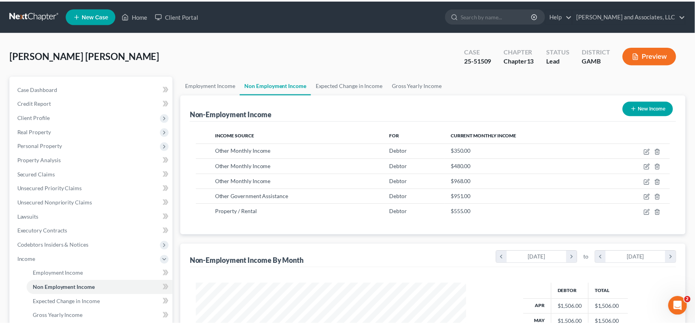
scroll to position [394602, 394458]
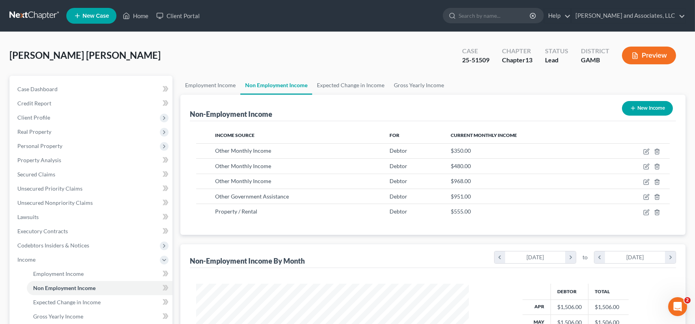
drag, startPoint x: 696, startPoint y: 137, endPoint x: 698, endPoint y: 11, distance: 126.3
click at [40, 89] on span "Case Dashboard" at bounding box center [37, 89] width 40 height 7
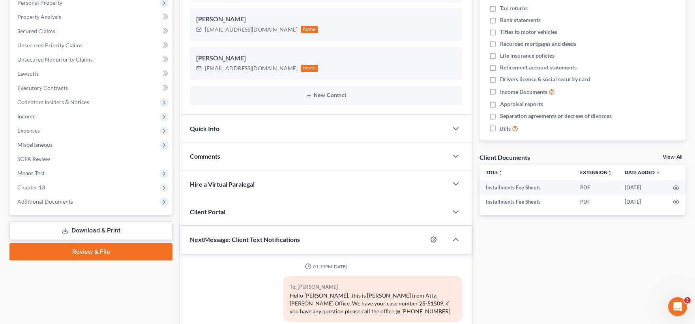
scroll to position [625, 0]
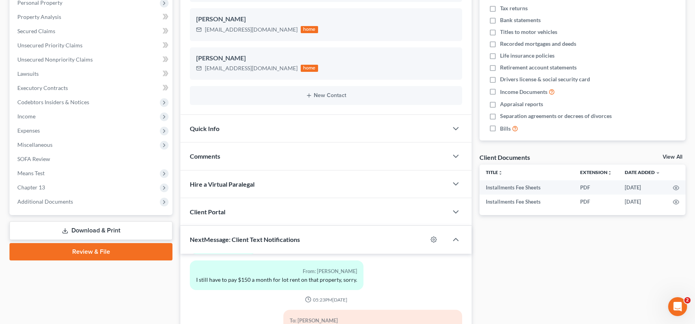
click at [101, 228] on link "Download & Print" at bounding box center [90, 230] width 163 height 19
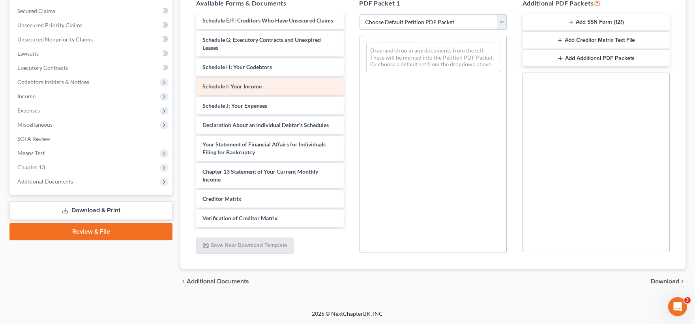
scroll to position [175, 0]
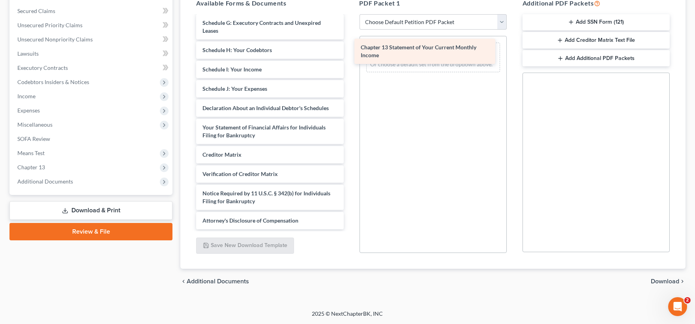
drag, startPoint x: 261, startPoint y: 160, endPoint x: 419, endPoint y: 48, distance: 193.7
click at [350, 48] on div "Chapter 13 Statement of Your Current Monthly Income Installments Fee Sheets Ins…" at bounding box center [270, 37] width 160 height 386
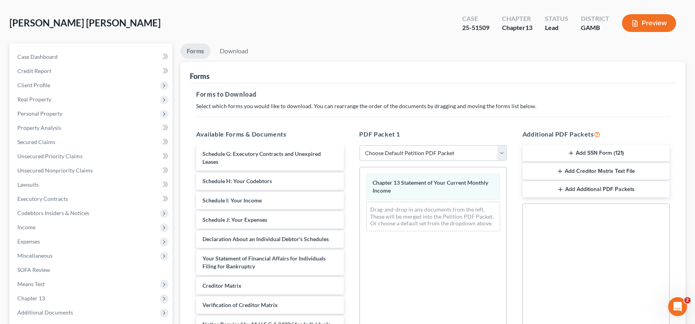
scroll to position [32, 0]
click at [226, 47] on link "Download" at bounding box center [234, 51] width 41 height 15
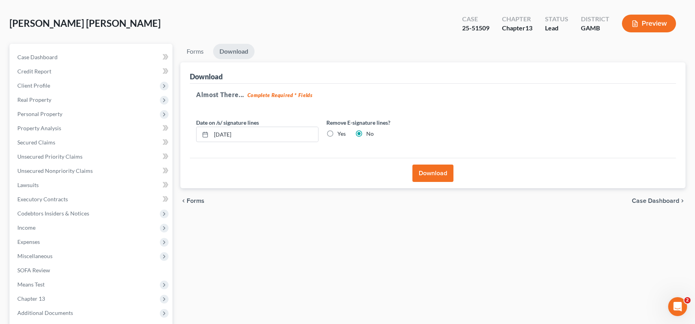
click at [431, 174] on button "Download" at bounding box center [433, 173] width 41 height 17
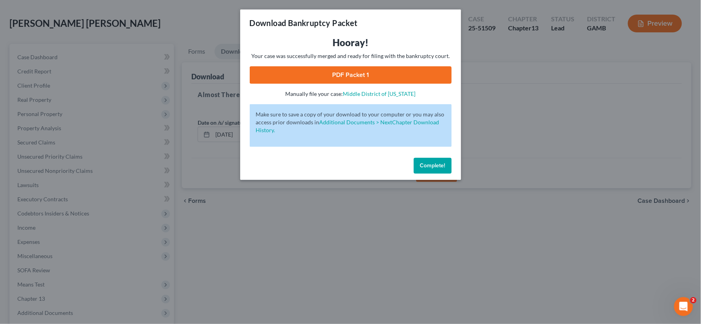
click at [396, 77] on link "PDF Packet 1" at bounding box center [351, 74] width 202 height 17
click at [420, 164] on button "Complete!" at bounding box center [433, 166] width 38 height 16
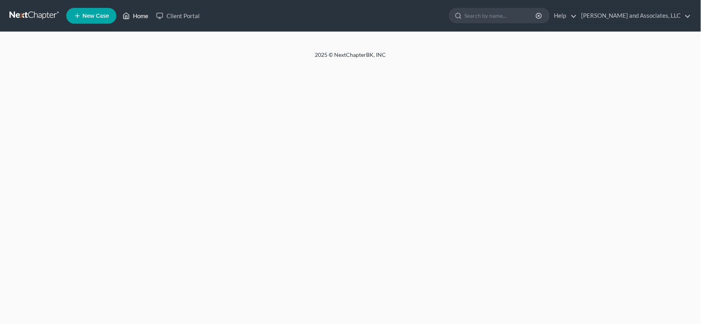
select select "1"
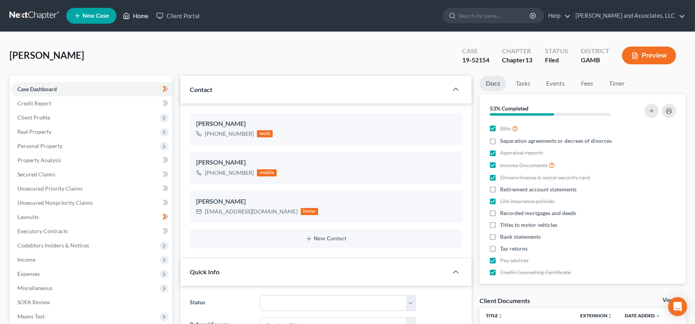
click at [143, 16] on link "Home" at bounding box center [136, 16] width 34 height 14
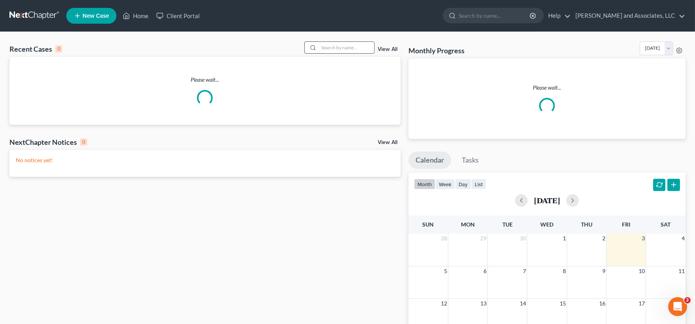
click at [334, 50] on input "search" at bounding box center [346, 47] width 55 height 11
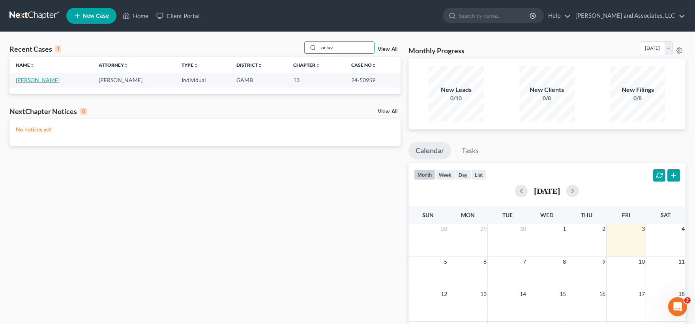
type input "octav"
click at [40, 80] on link "[PERSON_NAME]" at bounding box center [38, 80] width 44 height 7
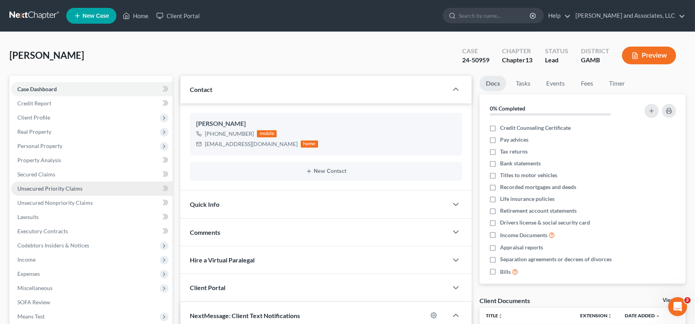
scroll to position [88, 0]
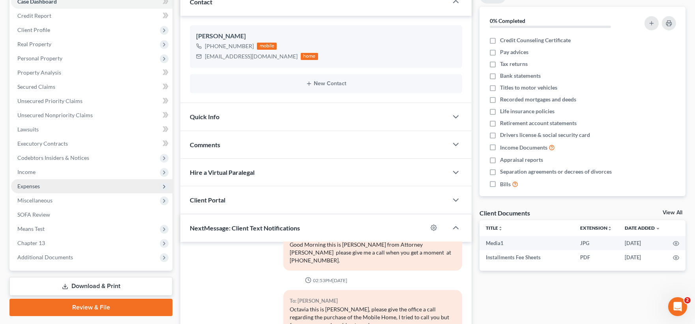
click at [31, 184] on span "Expenses" at bounding box center [28, 186] width 23 height 7
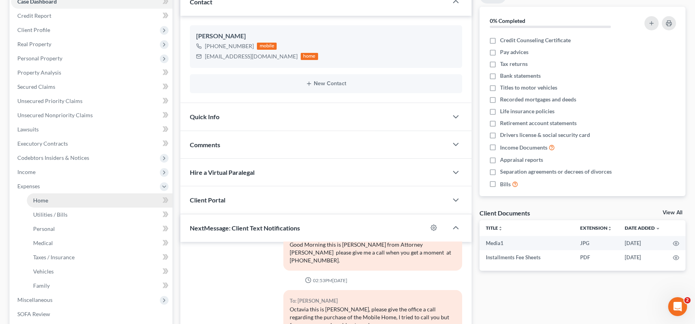
click at [45, 198] on span "Home" at bounding box center [40, 200] width 15 height 7
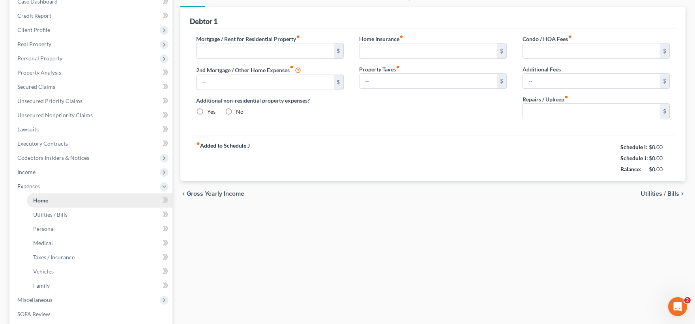
scroll to position [12, 0]
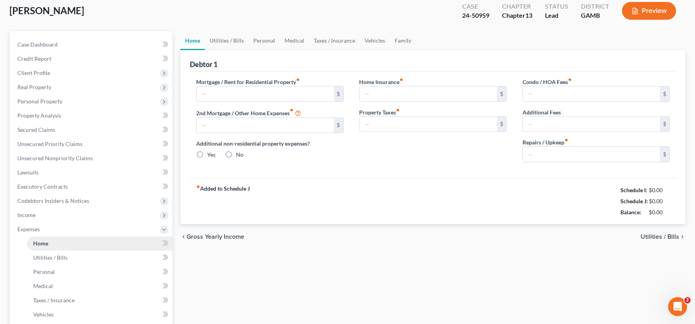
type input "642.00"
type input "0.00"
radio input "true"
type input "0.00"
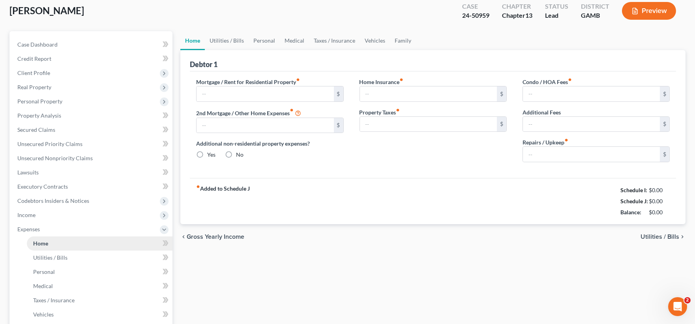
type input "0.00"
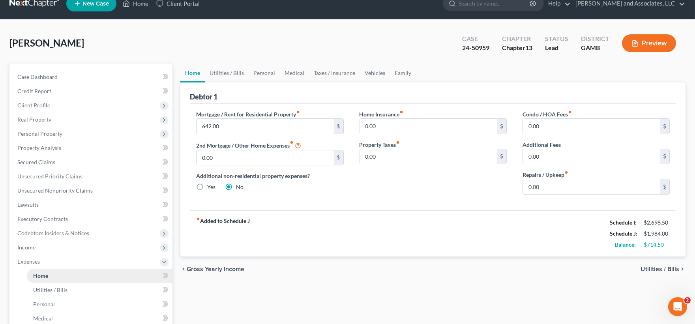
scroll to position [0, 0]
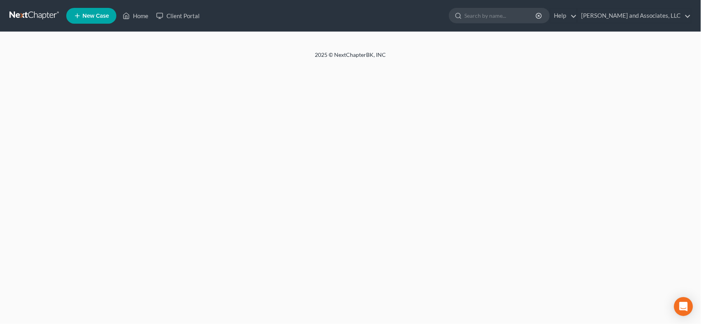
select select "1"
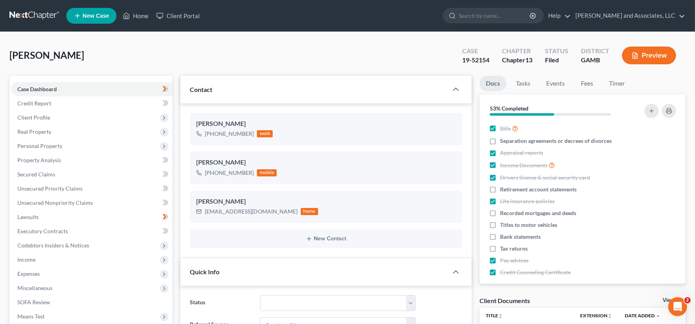
scroll to position [71, 0]
click at [146, 15] on link "Home" at bounding box center [136, 16] width 34 height 14
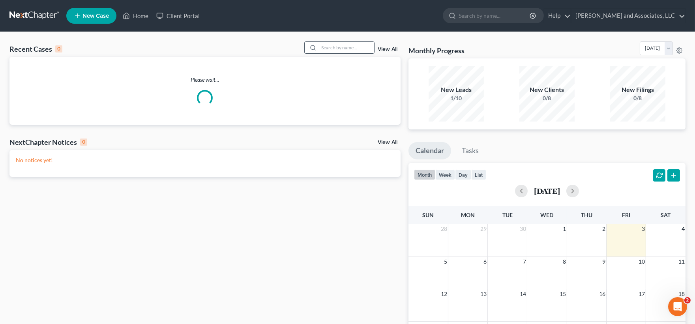
click at [349, 49] on input "search" at bounding box center [346, 47] width 55 height 11
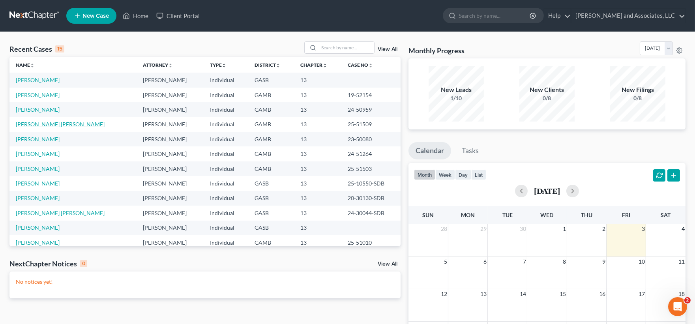
click at [26, 126] on link "[PERSON_NAME] [PERSON_NAME]" at bounding box center [60, 124] width 89 height 7
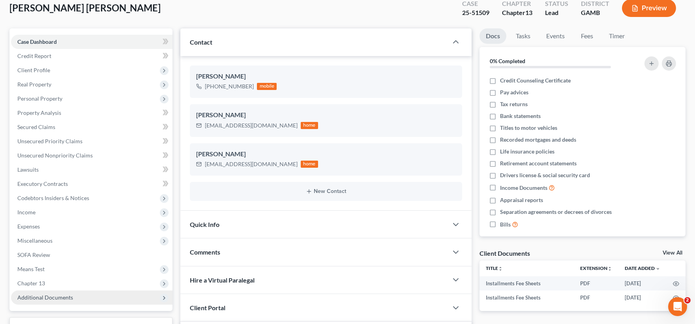
scroll to position [131, 0]
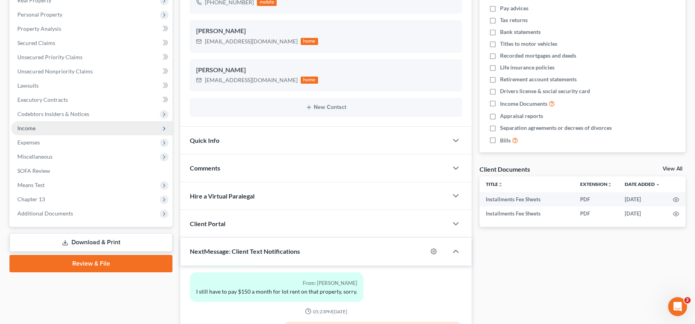
click at [32, 128] on span "Income" at bounding box center [26, 128] width 18 height 7
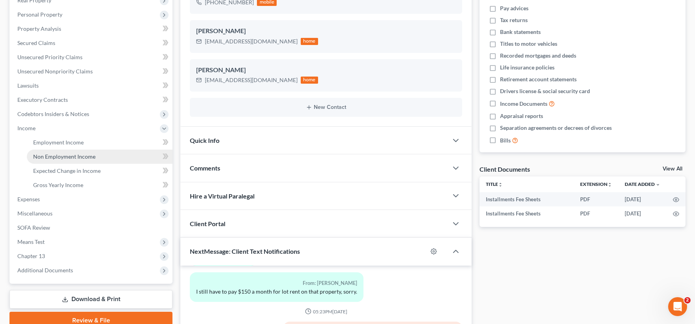
click at [71, 155] on span "Non Employment Income" at bounding box center [64, 156] width 62 height 7
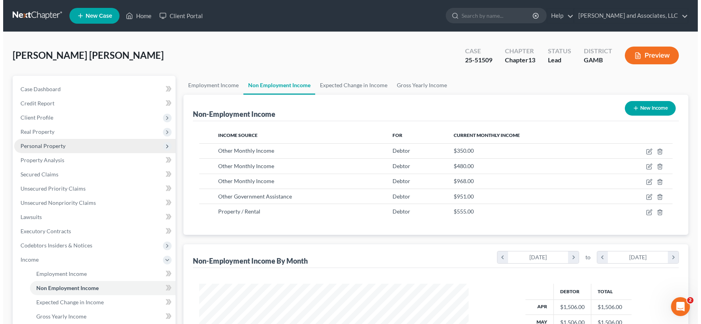
scroll to position [141, 285]
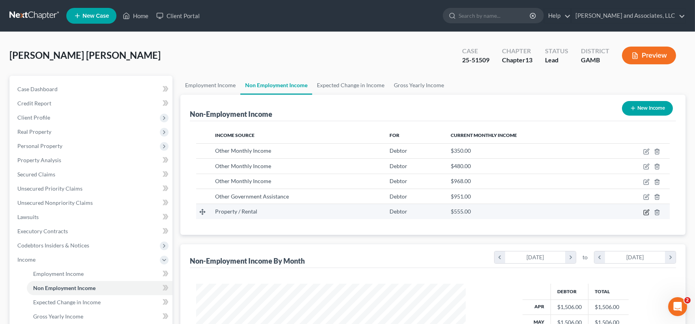
click at [645, 210] on icon "button" at bounding box center [646, 212] width 6 height 6
select select "9"
select select "0"
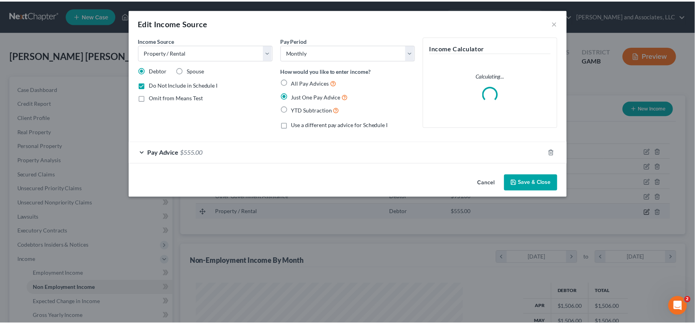
scroll to position [141, 289]
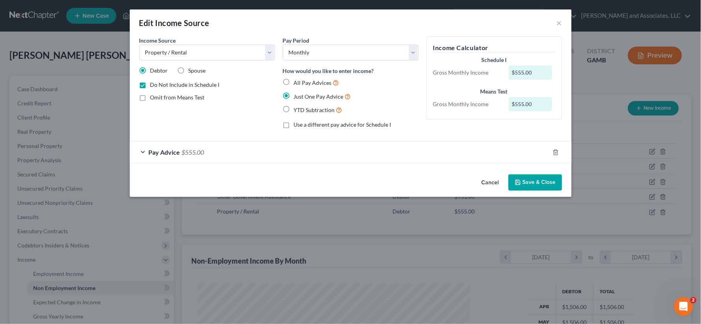
click at [545, 178] on button "Save & Close" at bounding box center [536, 182] width 54 height 17
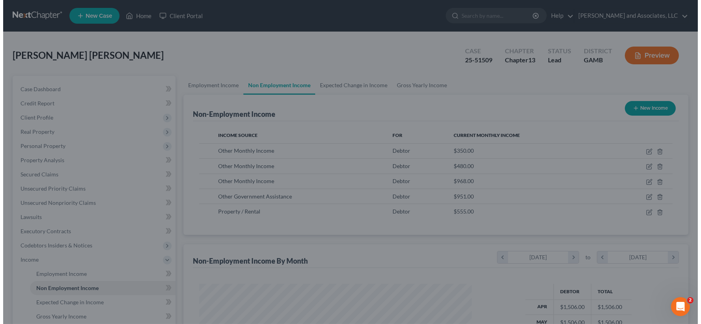
scroll to position [394602, 394458]
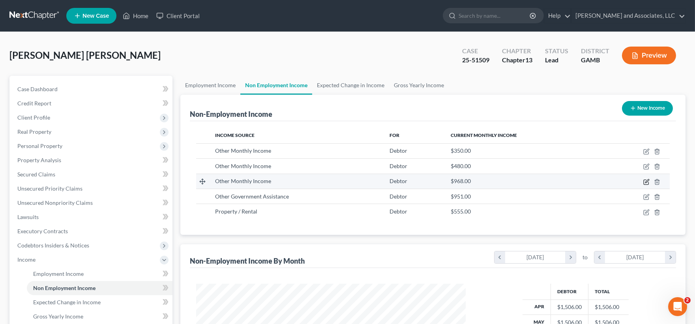
click at [649, 180] on icon "button" at bounding box center [646, 182] width 6 height 6
select select "13"
select select "0"
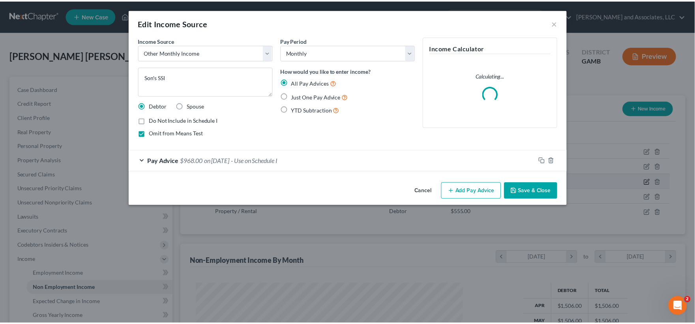
scroll to position [141, 289]
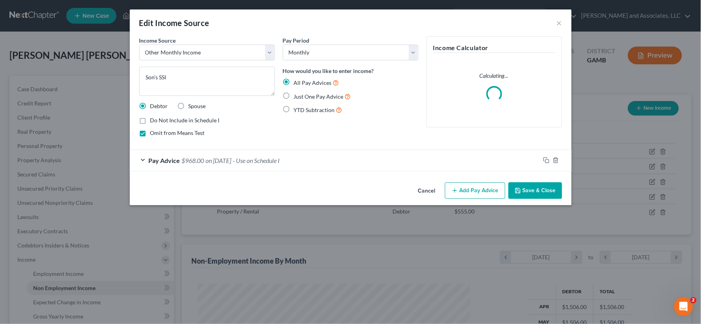
click at [553, 191] on button "Save & Close" at bounding box center [536, 190] width 54 height 17
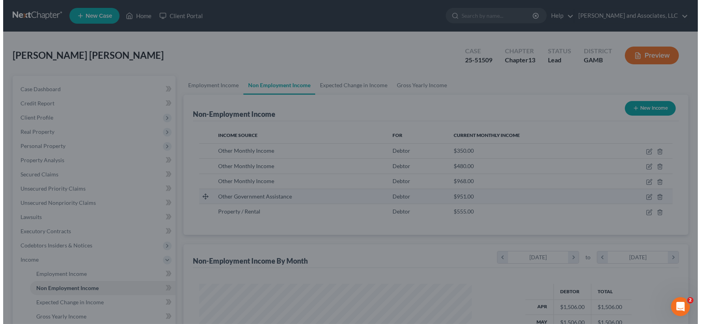
scroll to position [394602, 394458]
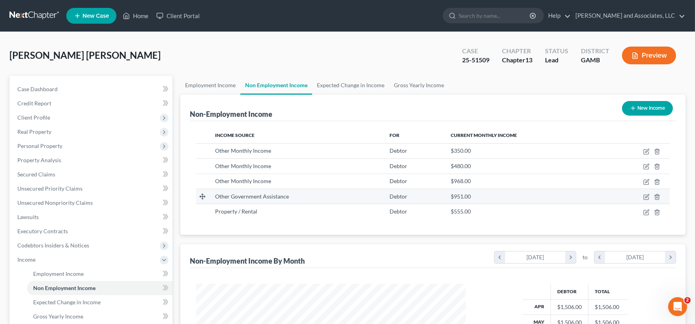
click at [204, 196] on icon at bounding box center [202, 196] width 6 height 6
click at [648, 198] on icon "button" at bounding box center [646, 197] width 6 height 6
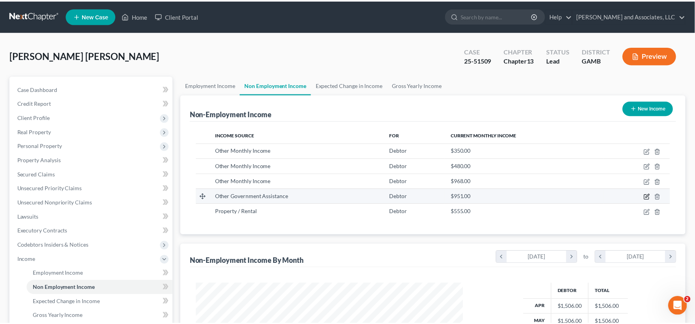
scroll to position [141, 289]
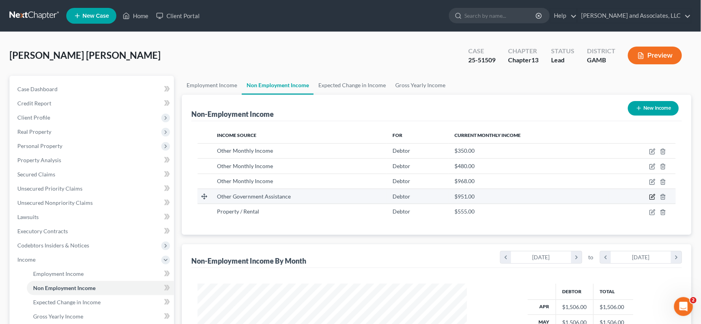
select select "5"
select select "0"
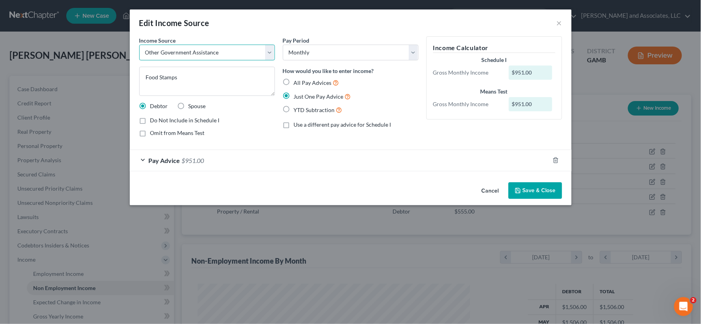
click at [272, 52] on select "Select Unemployment Disability (from employer) Pension Retirement Social Securi…" at bounding box center [207, 53] width 136 height 16
click at [139, 45] on select "Select Unemployment Disability (from employer) Pension Retirement Social Securi…" at bounding box center [207, 53] width 136 height 16
click at [538, 189] on button "Save & Close" at bounding box center [536, 190] width 54 height 17
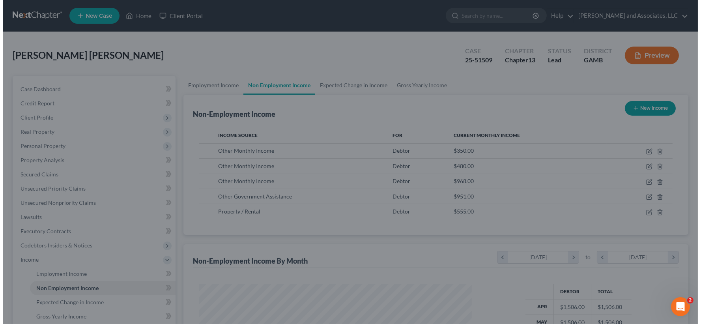
scroll to position [394602, 394458]
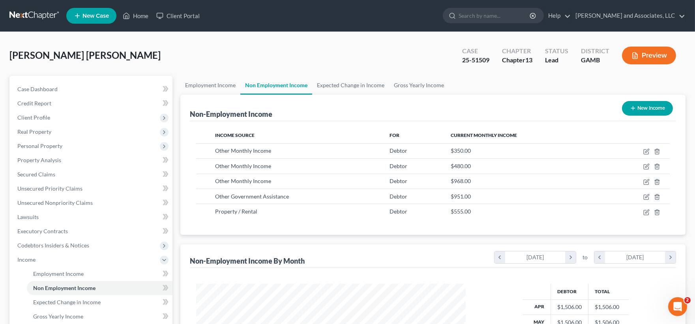
click at [651, 56] on button "Preview" at bounding box center [649, 56] width 54 height 18
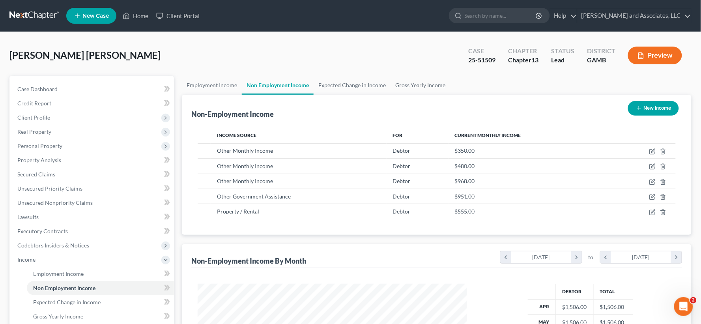
scroll to position [141, 289]
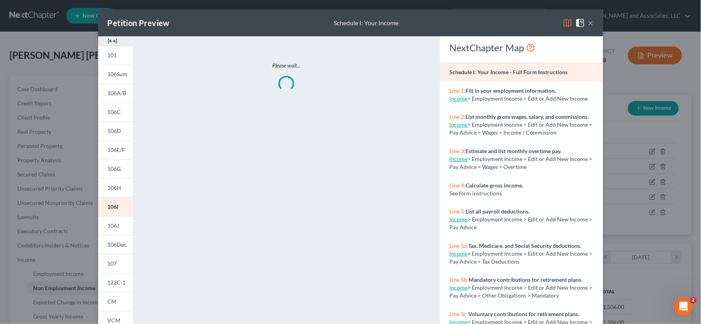
click at [113, 42] on img at bounding box center [112, 40] width 9 height 9
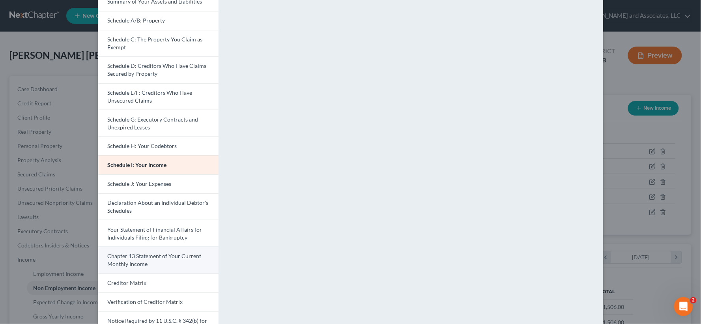
scroll to position [88, 0]
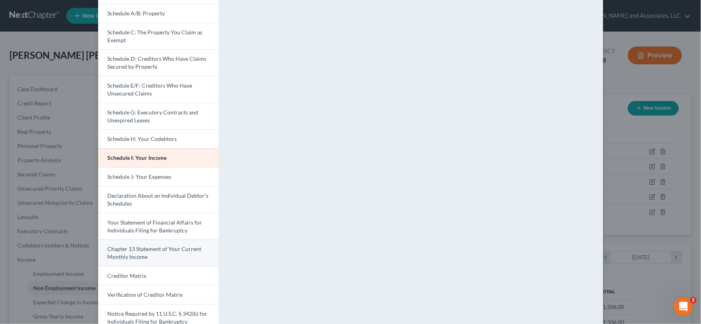
click at [156, 250] on span "Chapter 13 Statement of Your Current Monthly Income" at bounding box center [155, 253] width 94 height 15
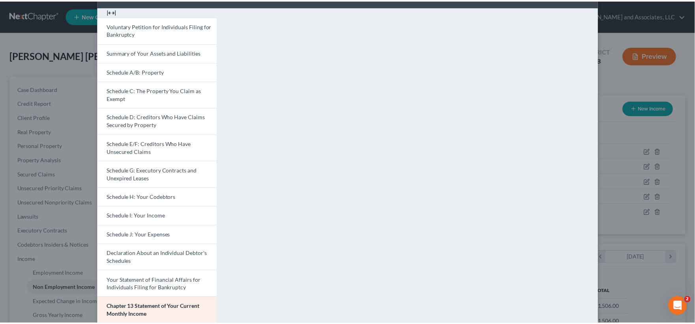
scroll to position [0, 0]
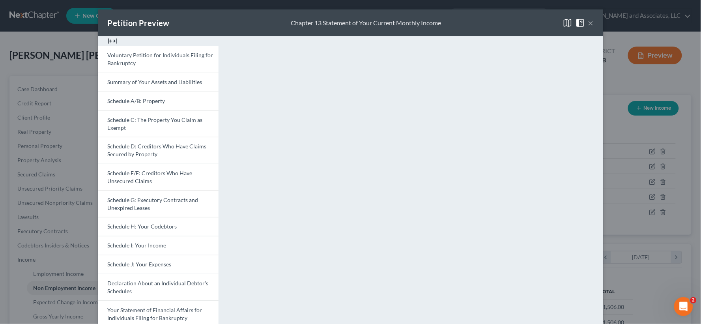
click at [591, 20] on div "Petition Preview Chapter 13 Statement of Your Current Monthly Income ×" at bounding box center [350, 22] width 505 height 27
click at [589, 23] on button "×" at bounding box center [592, 22] width 6 height 9
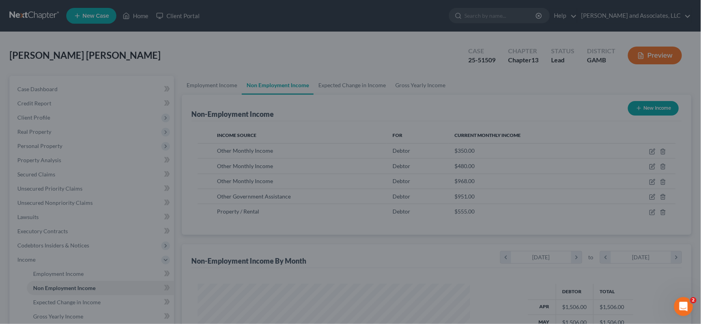
scroll to position [394602, 394458]
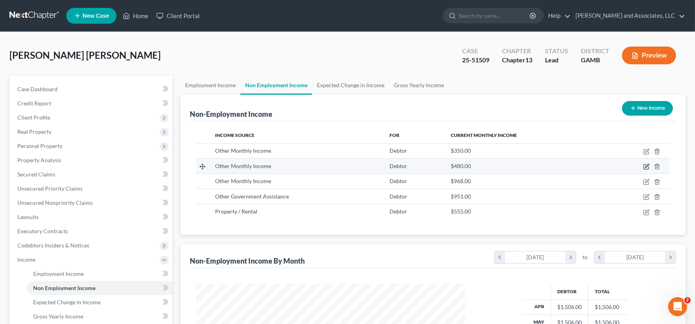
click at [646, 165] on icon "button" at bounding box center [646, 167] width 5 height 5
select select "13"
select select "0"
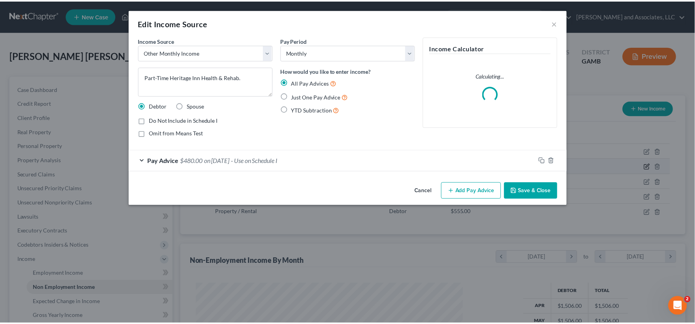
scroll to position [141, 289]
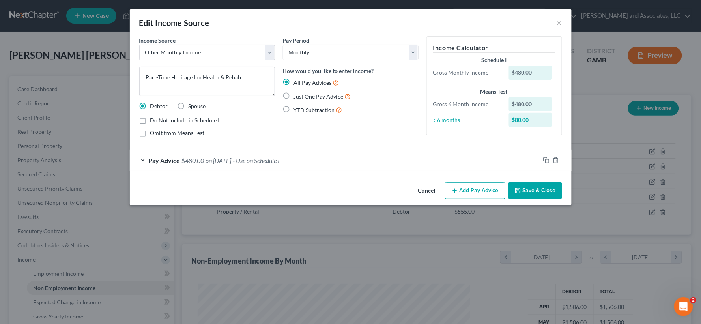
click at [150, 132] on label "Omit from Means Test" at bounding box center [177, 133] width 54 height 8
click at [154, 132] on input "Omit from Means Test" at bounding box center [156, 131] width 5 height 5
checkbox input "true"
click at [549, 191] on button "Save & Close" at bounding box center [536, 190] width 54 height 17
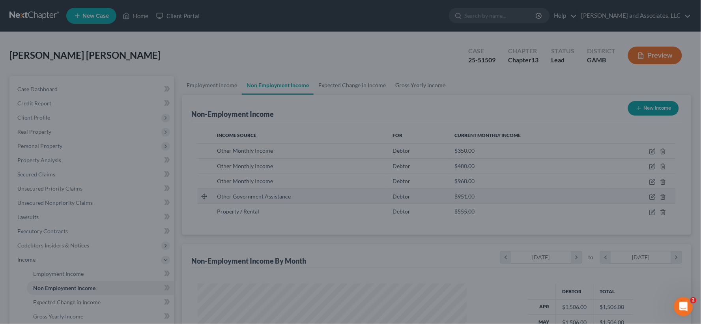
scroll to position [394602, 394458]
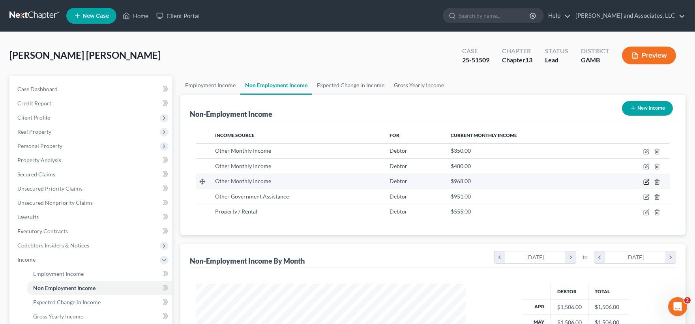
click at [647, 182] on icon "button" at bounding box center [647, 181] width 4 height 4
select select "13"
select select "0"
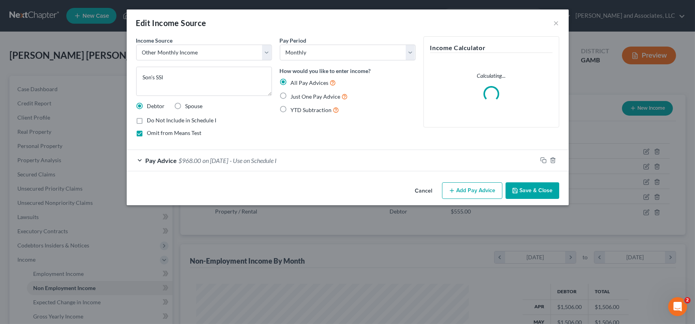
scroll to position [141, 289]
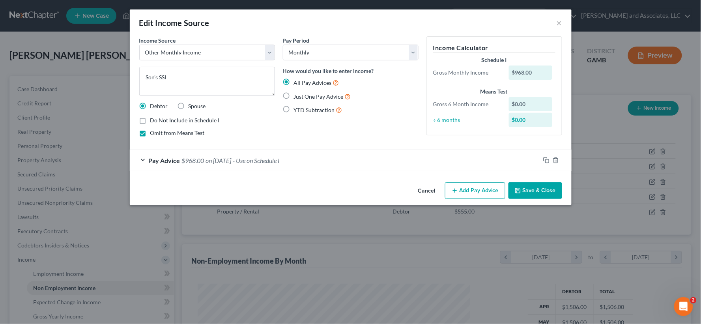
click at [536, 196] on button "Save & Close" at bounding box center [536, 190] width 54 height 17
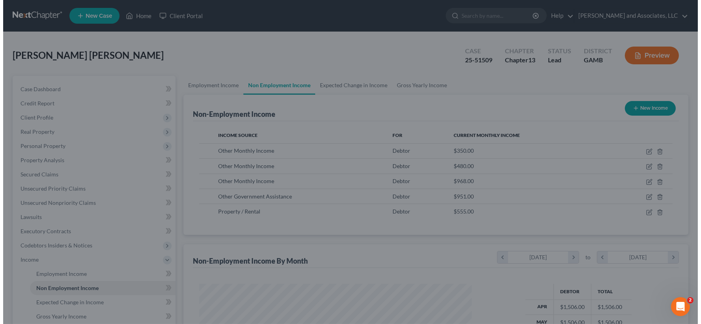
scroll to position [394602, 394458]
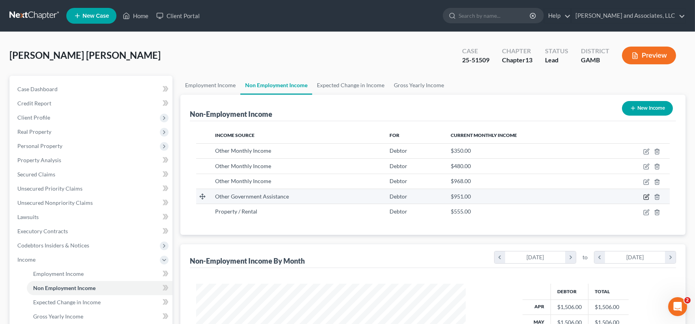
click at [648, 195] on icon "button" at bounding box center [646, 197] width 6 height 6
select select "5"
select select "0"
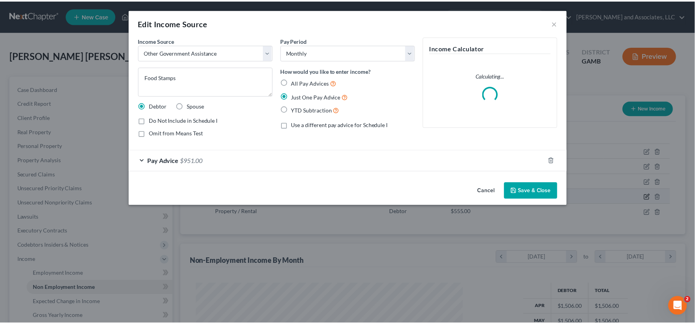
scroll to position [141, 289]
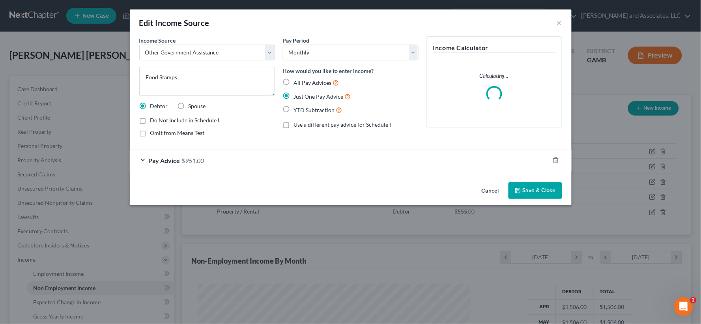
drag, startPoint x: 141, startPoint y: 134, endPoint x: 173, endPoint y: 155, distance: 37.7
click at [150, 135] on label "Omit from Means Test" at bounding box center [177, 133] width 54 height 8
click at [154, 134] on input "Omit from Means Test" at bounding box center [156, 131] width 5 height 5
checkbox input "true"
click at [535, 192] on button "Save & Close" at bounding box center [536, 190] width 54 height 17
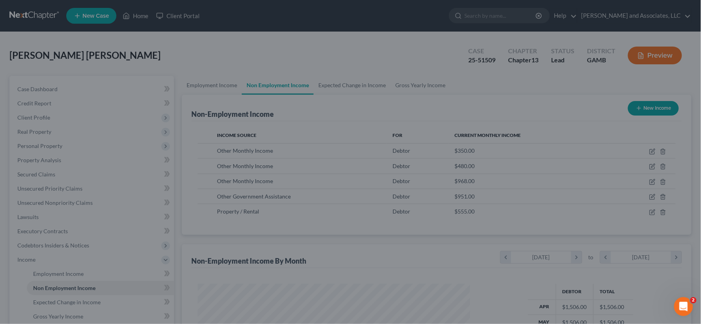
scroll to position [394602, 394458]
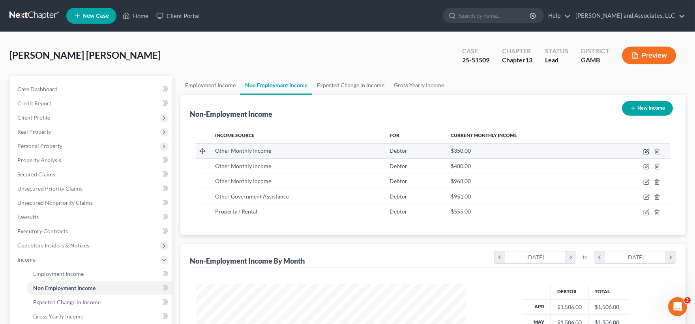
click at [645, 149] on icon "button" at bounding box center [646, 151] width 6 height 6
select select "13"
select select "0"
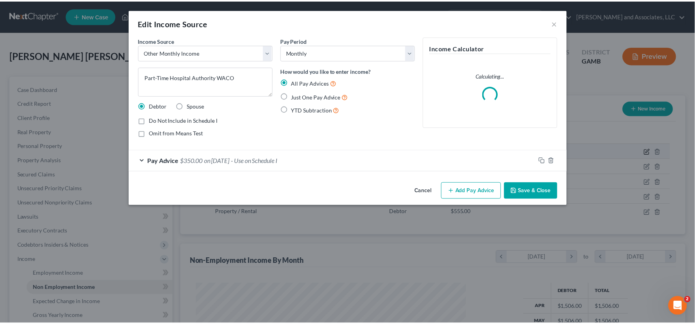
scroll to position [141, 289]
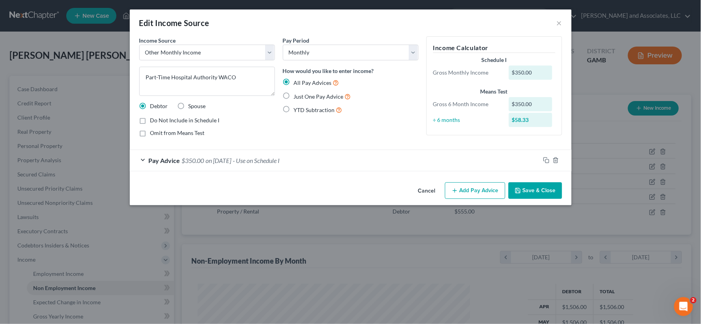
click at [150, 135] on label "Omit from Means Test" at bounding box center [177, 133] width 54 height 8
click at [154, 134] on input "Omit from Means Test" at bounding box center [156, 131] width 5 height 5
checkbox input "true"
click at [545, 189] on button "Save & Close" at bounding box center [536, 190] width 54 height 17
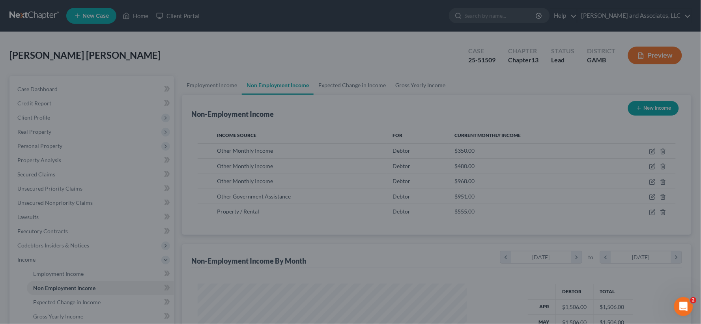
scroll to position [394602, 394458]
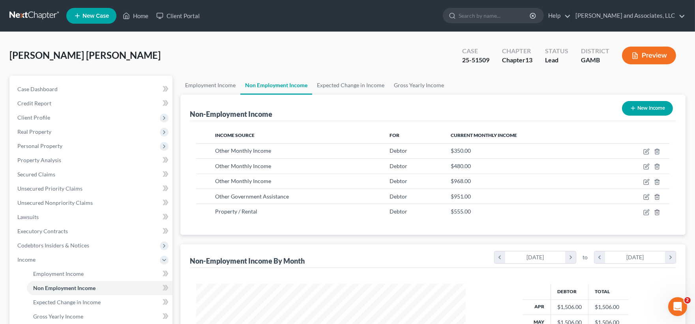
click at [662, 58] on button "Preview" at bounding box center [649, 56] width 54 height 18
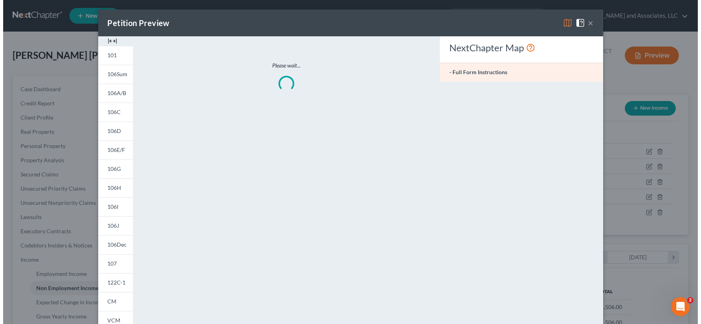
scroll to position [141, 289]
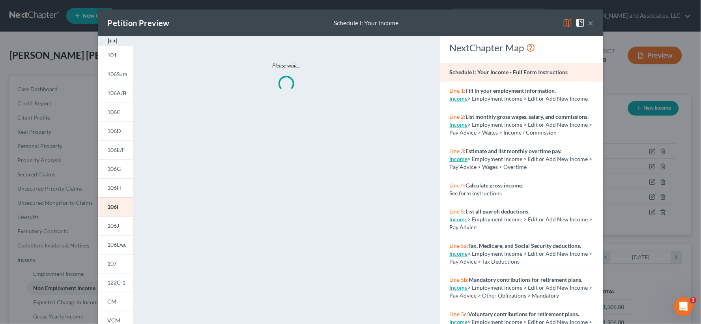
click at [113, 39] on img at bounding box center [112, 40] width 9 height 9
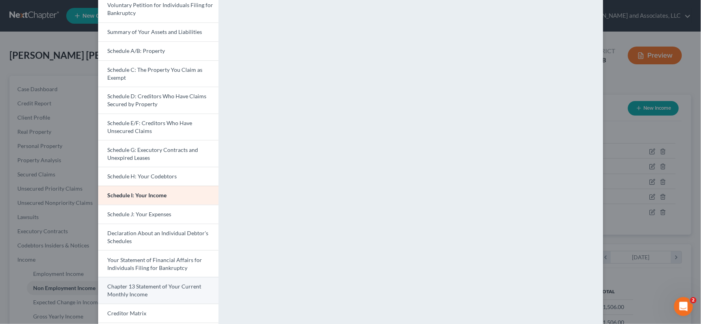
scroll to position [88, 0]
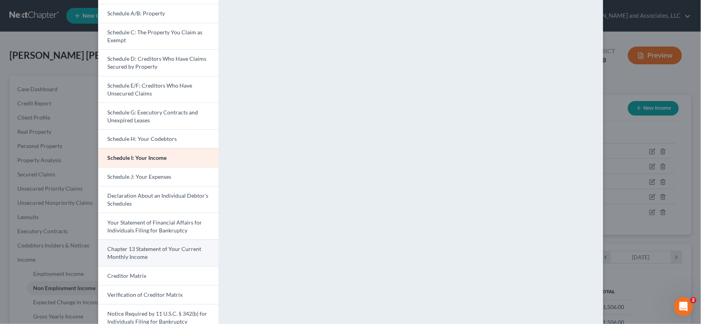
click at [136, 253] on link "Chapter 13 Statement of Your Current Monthly Income" at bounding box center [158, 253] width 120 height 27
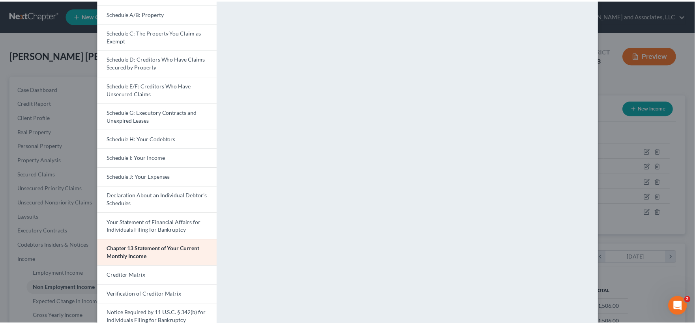
scroll to position [0, 0]
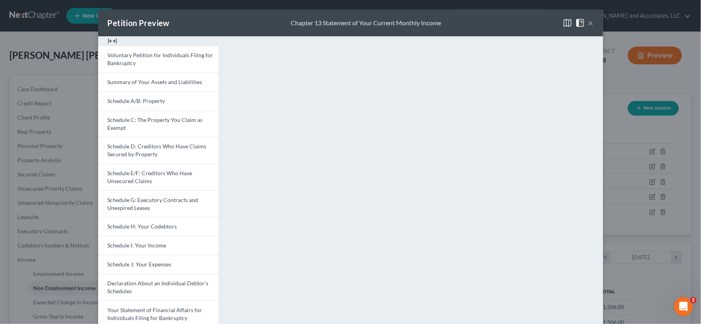
click at [589, 23] on button "×" at bounding box center [592, 22] width 6 height 9
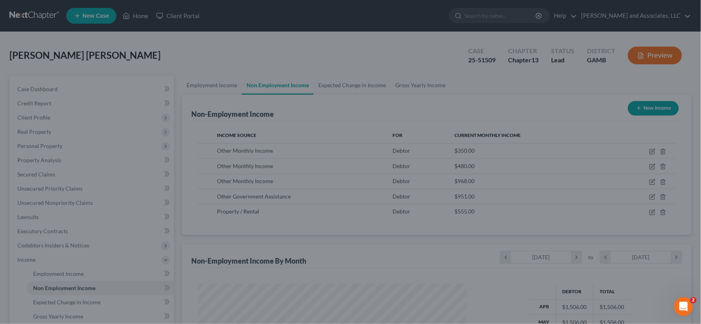
scroll to position [394602, 394458]
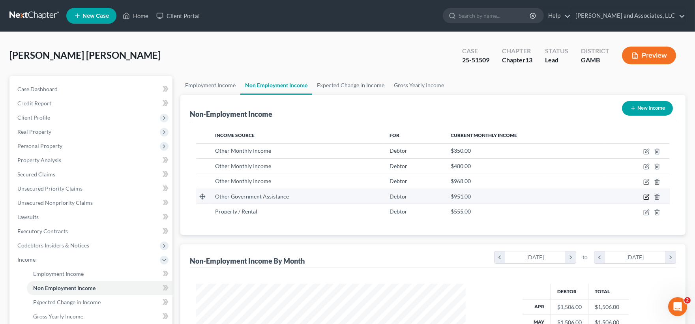
click at [645, 196] on icon "button" at bounding box center [646, 197] width 6 height 6
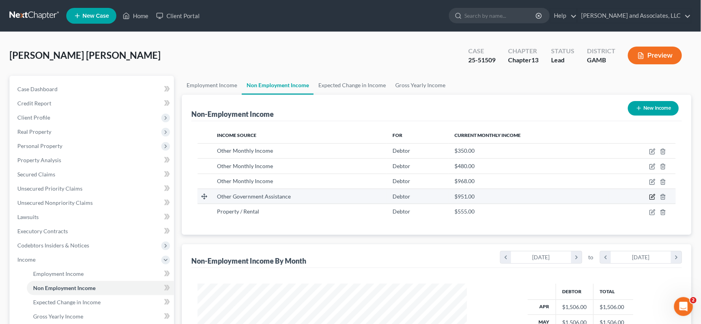
select select "5"
select select "0"
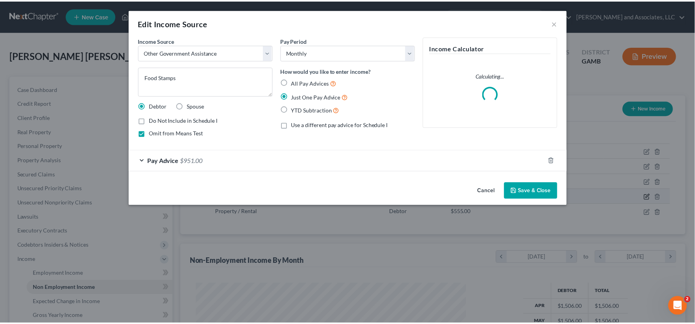
scroll to position [141, 289]
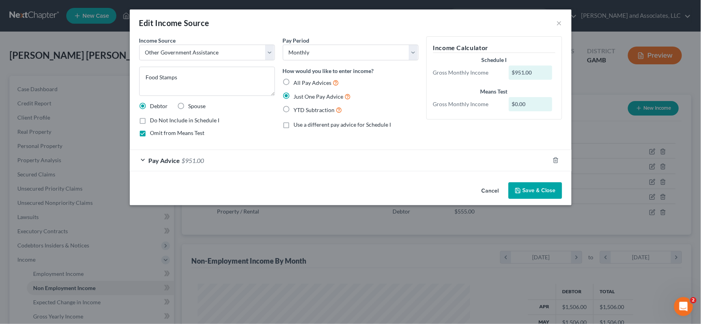
click at [150, 133] on label "Omit from Means Test" at bounding box center [177, 133] width 54 height 8
click at [154, 133] on input "Omit from Means Test" at bounding box center [156, 131] width 5 height 5
checkbox input "false"
click at [535, 189] on button "Save & Close" at bounding box center [536, 190] width 54 height 17
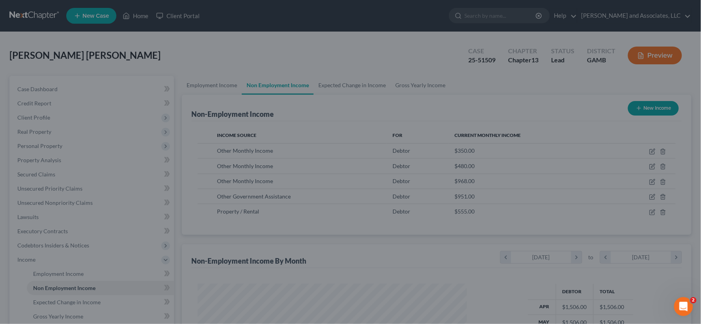
scroll to position [394602, 394458]
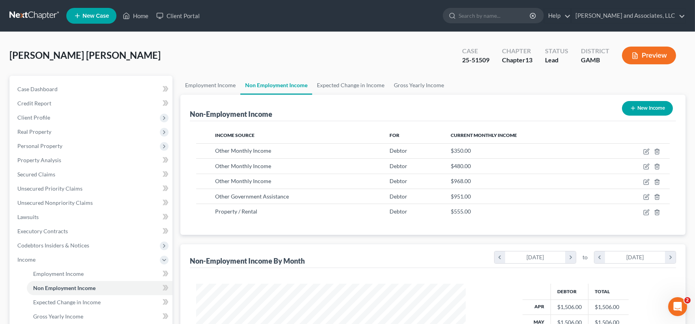
click at [657, 57] on button "Preview" at bounding box center [649, 56] width 54 height 18
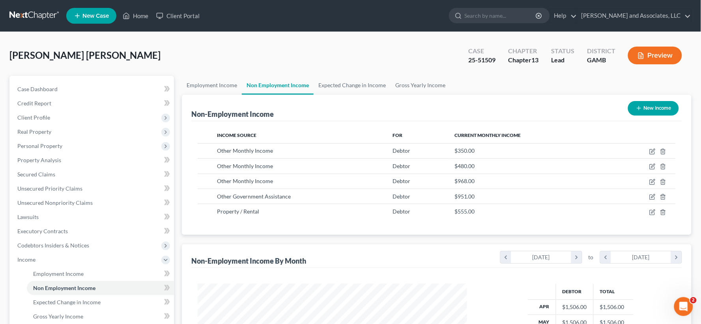
scroll to position [141, 289]
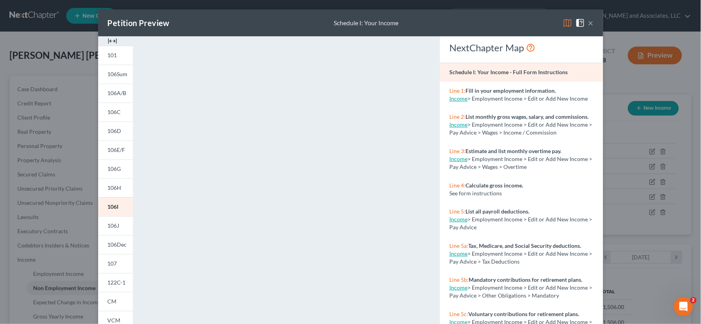
click at [113, 40] on img at bounding box center [112, 40] width 9 height 9
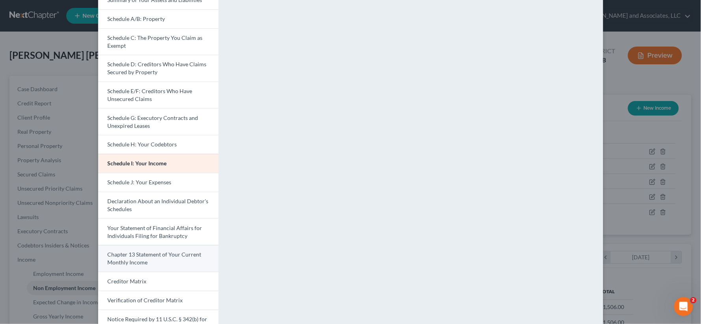
scroll to position [88, 0]
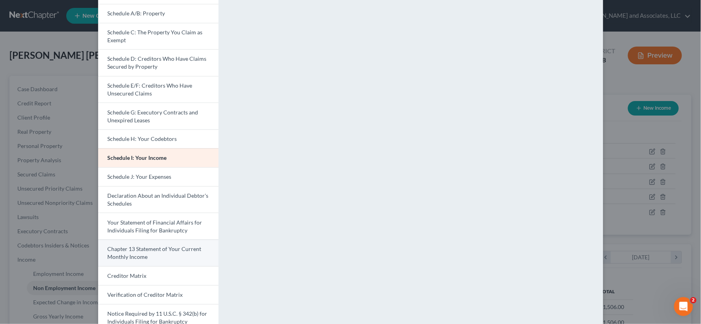
click at [151, 251] on span "Chapter 13 Statement of Your Current Monthly Income" at bounding box center [155, 253] width 94 height 15
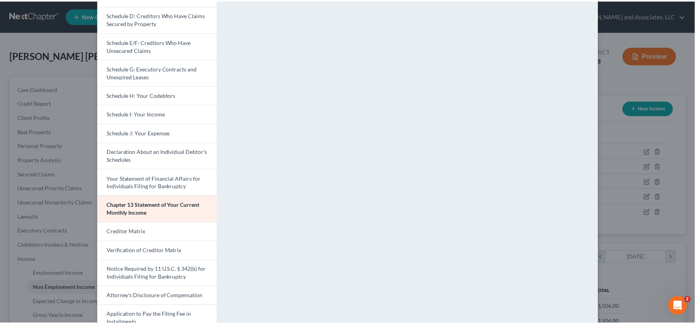
scroll to position [0, 0]
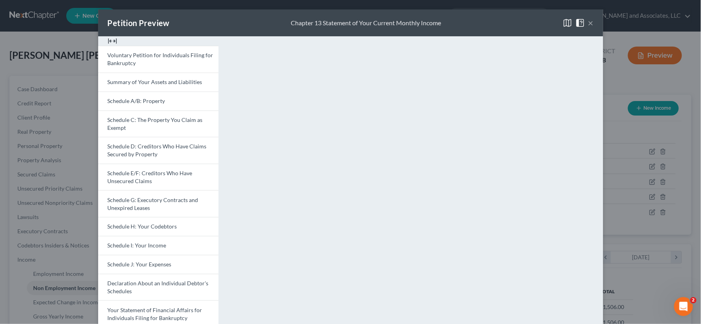
click at [589, 25] on button "×" at bounding box center [592, 22] width 6 height 9
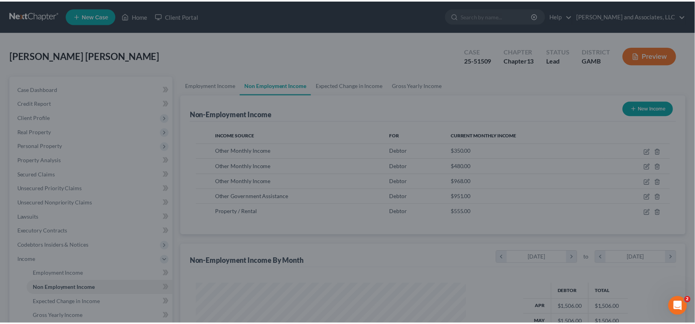
scroll to position [394602, 394458]
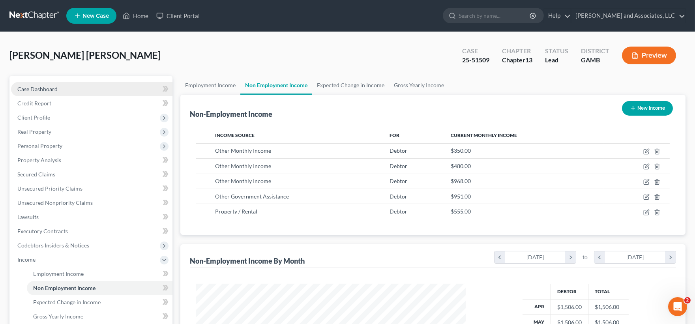
click at [26, 89] on span "Case Dashboard" at bounding box center [37, 89] width 40 height 7
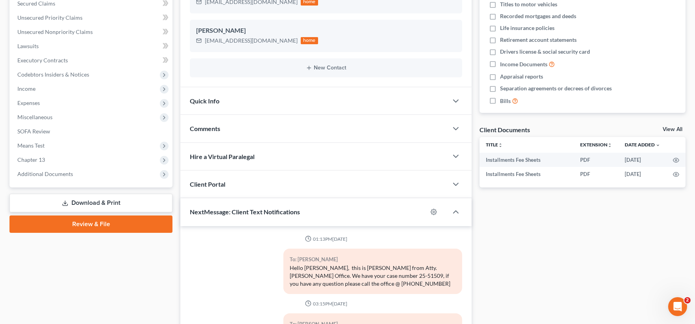
scroll to position [625, 0]
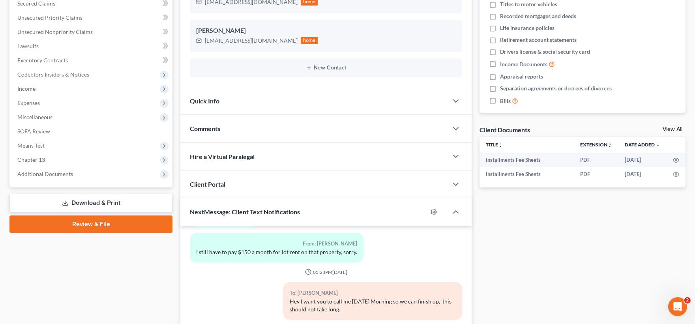
click at [83, 203] on link "Download & Print" at bounding box center [90, 203] width 163 height 19
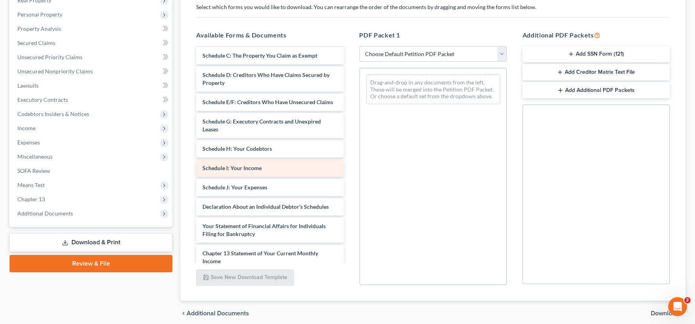
scroll to position [131, 0]
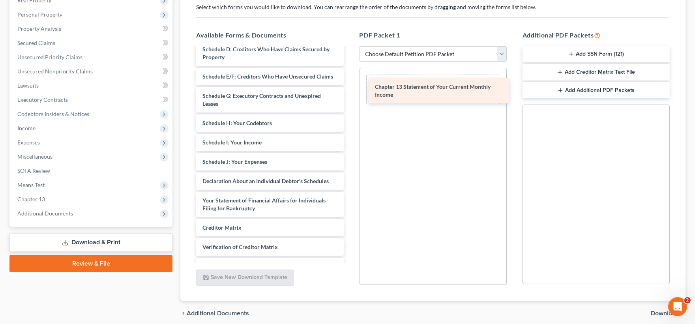
drag, startPoint x: 241, startPoint y: 235, endPoint x: 414, endPoint y: 87, distance: 227.3
click at [350, 87] on div "Chapter 13 Statement of Your Current Monthly Income Installments Fee Sheets Ins…" at bounding box center [270, 110] width 160 height 386
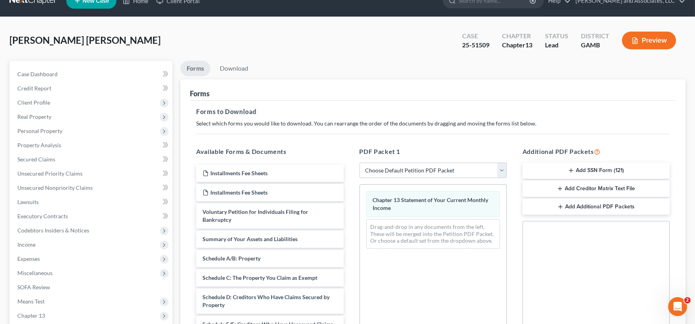
scroll to position [0, 0]
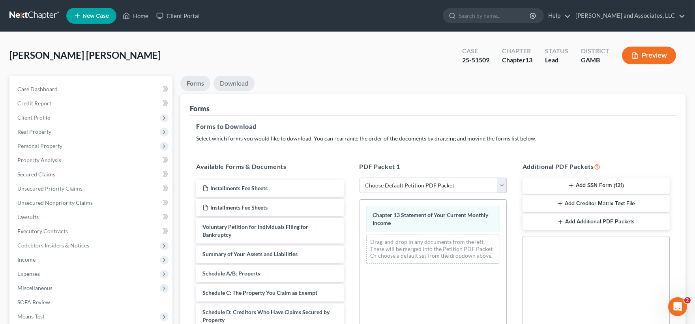
click at [238, 79] on link "Download" at bounding box center [234, 83] width 41 height 15
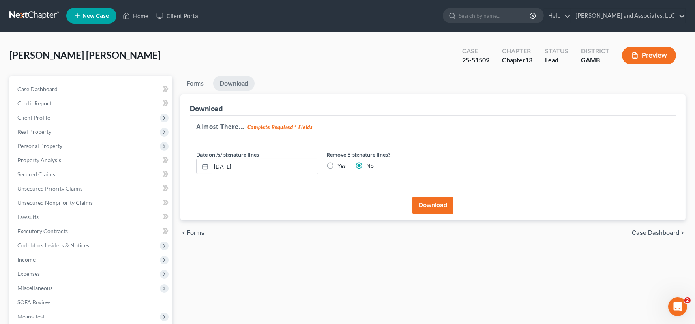
click at [428, 203] on button "Download" at bounding box center [433, 205] width 41 height 17
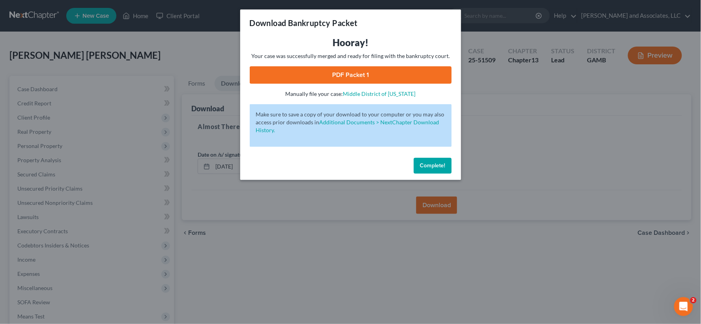
click at [370, 77] on link "PDF Packet 1" at bounding box center [351, 74] width 202 height 17
click at [431, 165] on span "Complete!" at bounding box center [432, 165] width 25 height 7
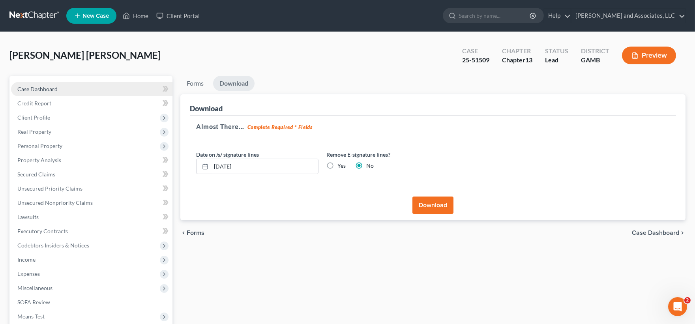
click at [35, 90] on span "Case Dashboard" at bounding box center [37, 89] width 40 height 7
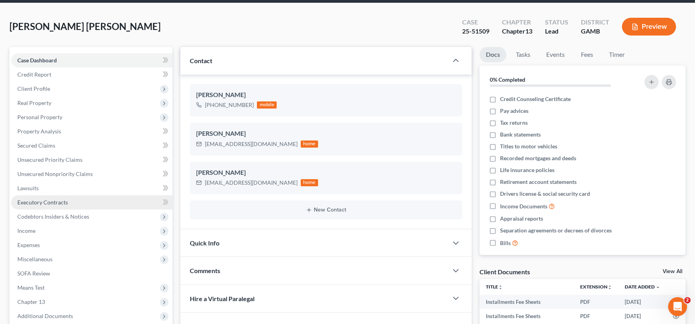
scroll to position [219, 0]
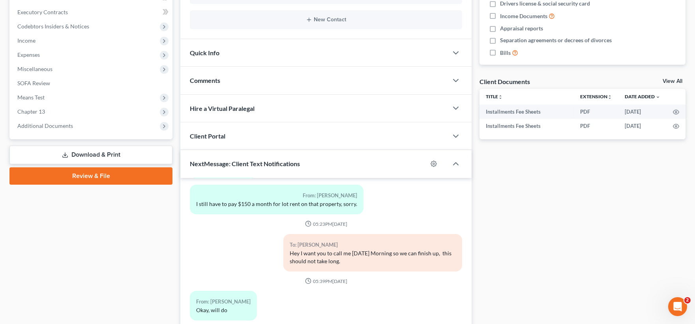
click at [104, 153] on link "Download & Print" at bounding box center [90, 155] width 163 height 19
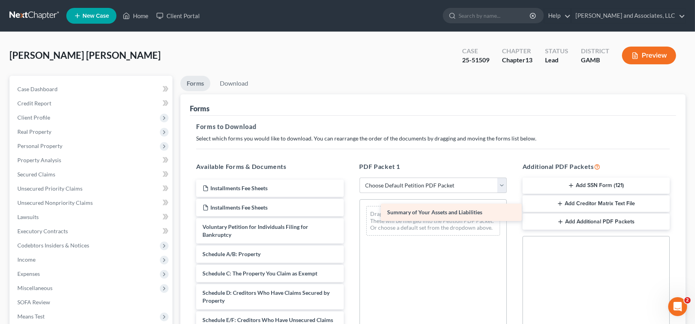
drag, startPoint x: 257, startPoint y: 252, endPoint x: 438, endPoint y: 210, distance: 186.3
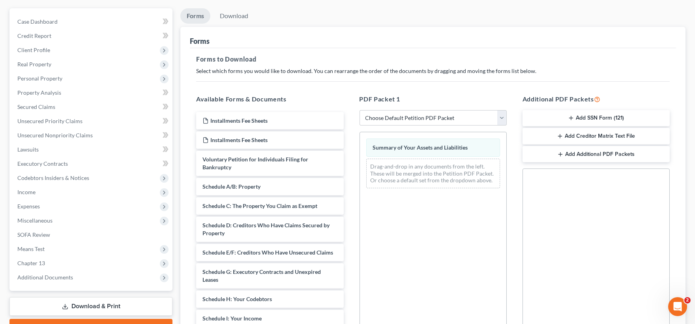
scroll to position [88, 0]
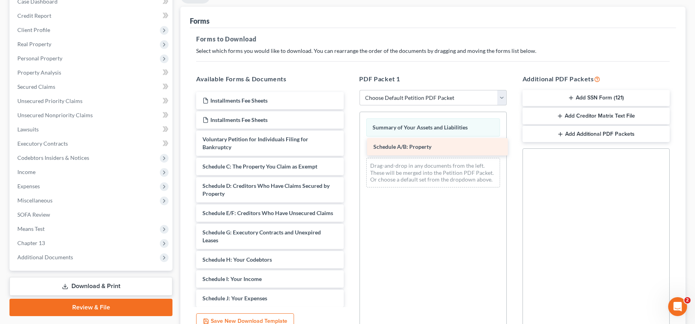
drag, startPoint x: 272, startPoint y: 170, endPoint x: 443, endPoint y: 150, distance: 172.0
click at [350, 150] on div "Schedule A/B: Property Installments Fee Sheets Installments Fee Sheets Voluntar…" at bounding box center [270, 279] width 160 height 374
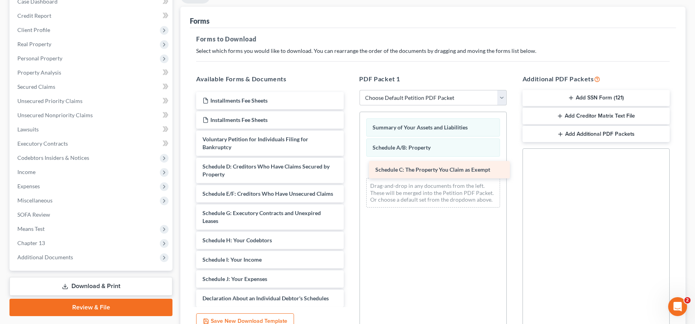
drag, startPoint x: 282, startPoint y: 165, endPoint x: 457, endPoint y: 164, distance: 174.9
click at [350, 164] on div "Schedule C: The Property You Claim as Exempt Installments Fee Sheets Installmen…" at bounding box center [270, 269] width 160 height 355
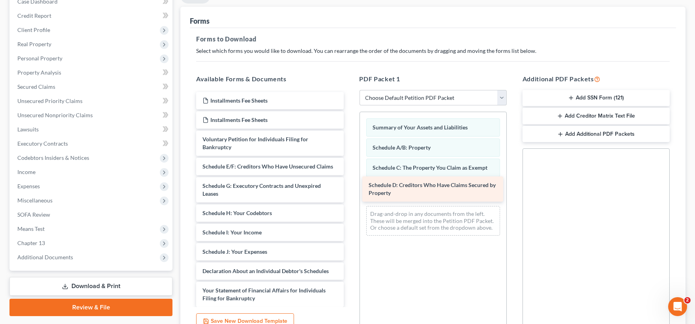
drag, startPoint x: 278, startPoint y: 171, endPoint x: 446, endPoint y: 187, distance: 168.9
click at [350, 188] on div "Schedule D: Creditors Who Have Claims Secured by Property Installments Fee Shee…" at bounding box center [270, 256] width 160 height 328
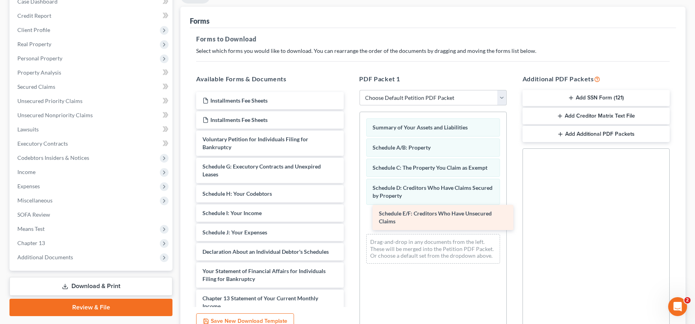
drag, startPoint x: 279, startPoint y: 169, endPoint x: 456, endPoint y: 216, distance: 182.7
click at [350, 216] on div "Schedule E/F: Creditors Who Have Unsecured Claims Installments Fee Sheets Insta…" at bounding box center [270, 246] width 160 height 308
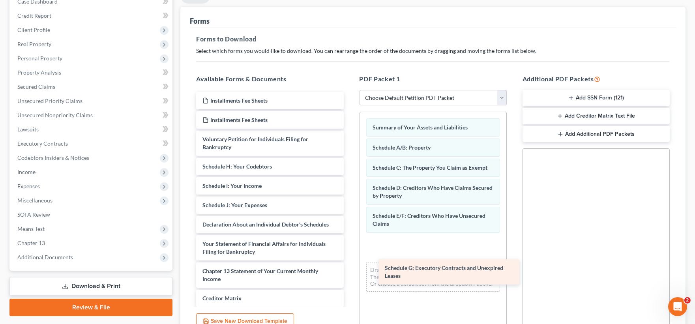
drag, startPoint x: 260, startPoint y: 165, endPoint x: 435, endPoint y: 234, distance: 188.9
click at [350, 241] on div "Schedule G: Executory Contracts and Unexpired Leases Installments Fee Sheets In…" at bounding box center [270, 232] width 160 height 281
click at [436, 259] on div "Schedule G: Executory Contracts and Unexpired Leases" at bounding box center [449, 271] width 141 height 25
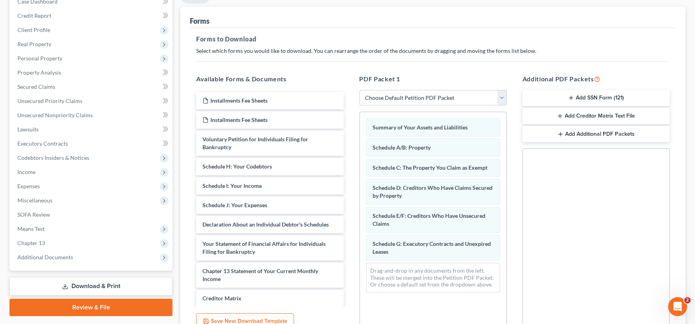
click at [435, 234] on div "Summary of Your Assets and Liabilities Schedule A/B: Property Schedule C: The P…" at bounding box center [433, 205] width 146 height 187
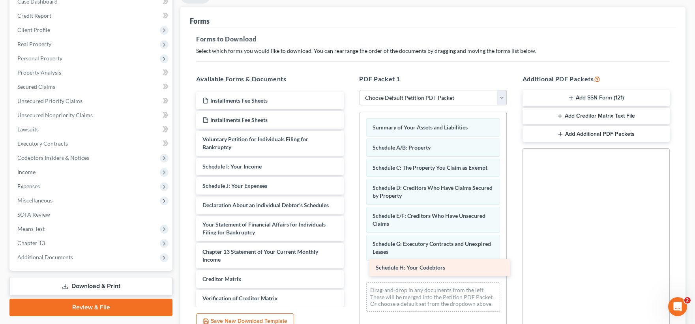
drag, startPoint x: 250, startPoint y: 165, endPoint x: 423, endPoint y: 265, distance: 200.0
click at [350, 265] on div "Schedule H: Your Codebtors Installments Fee Sheets Installments Fee Sheets Volu…" at bounding box center [270, 223] width 160 height 262
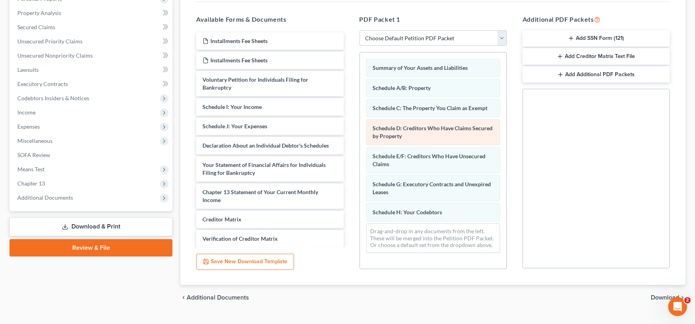
scroll to position [163, 0]
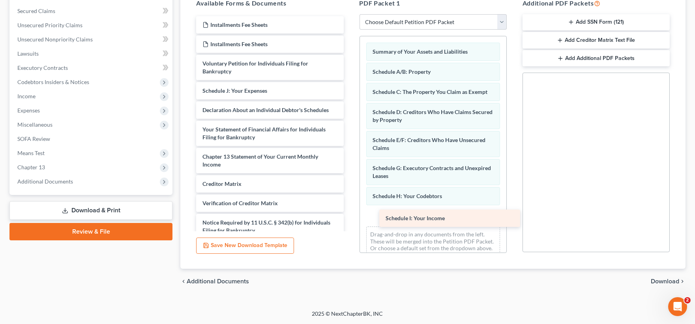
drag, startPoint x: 246, startPoint y: 88, endPoint x: 427, endPoint y: 216, distance: 221.7
click at [350, 216] on div "Schedule I: Your Income Installments Fee Sheets Installments Fee Sheets Volunta…" at bounding box center [270, 137] width 160 height 242
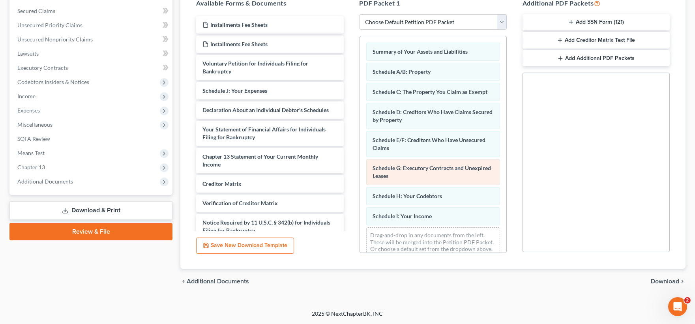
scroll to position [26, 0]
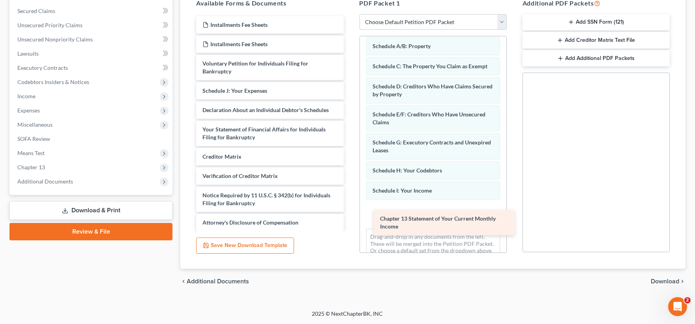
drag, startPoint x: 248, startPoint y: 153, endPoint x: 426, endPoint y: 216, distance: 188.3
click at [350, 216] on div "Chapter 13 Statement of Your Current Monthly Income Installments Fee Sheets Ins…" at bounding box center [270, 123] width 160 height 215
click at [426, 216] on span "Chapter 13 Statement of Your Current Monthly Income" at bounding box center [438, 222] width 116 height 15
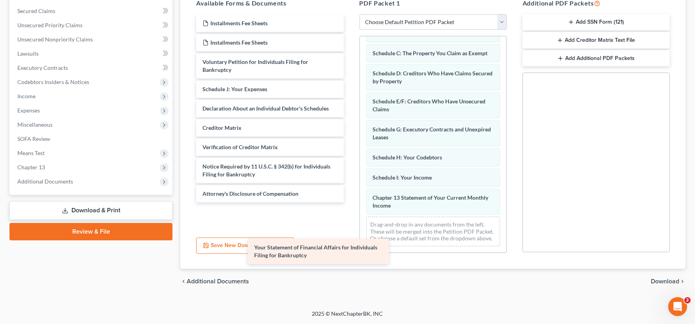
scroll to position [0, 0]
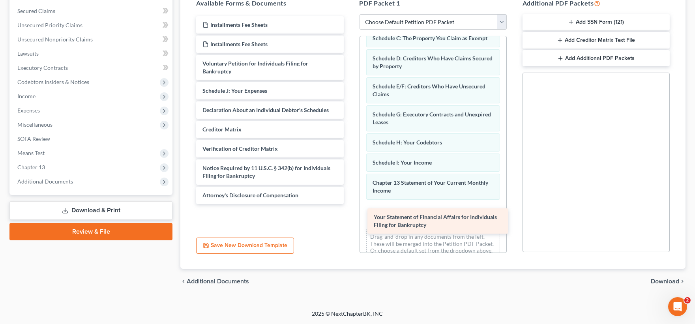
drag, startPoint x: 297, startPoint y: 133, endPoint x: 469, endPoint y: 223, distance: 193.5
click at [350, 204] on div "Your Statement of Financial Affairs for Individuals Filing for Bankruptcy Insta…" at bounding box center [270, 110] width 160 height 188
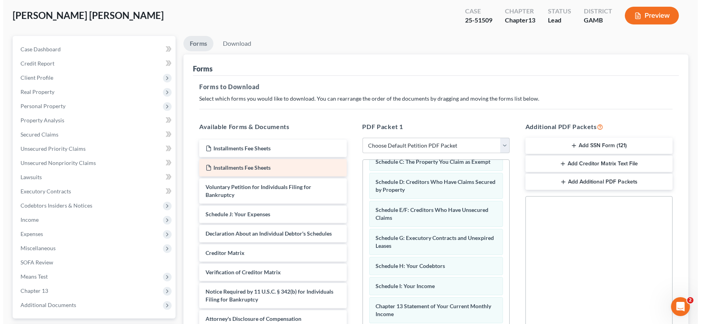
scroll to position [32, 0]
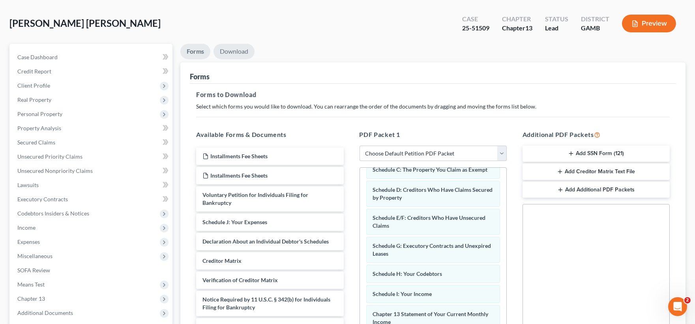
click at [237, 51] on link "Download" at bounding box center [234, 51] width 41 height 15
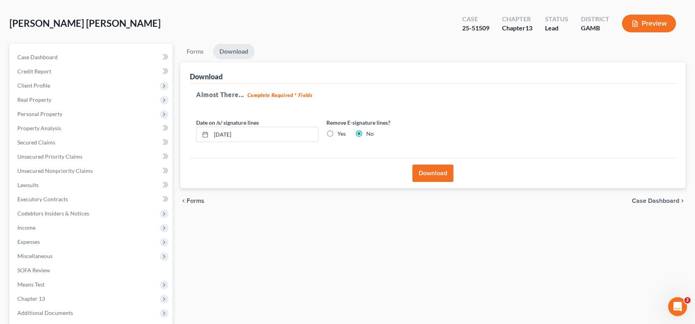
click at [423, 173] on button "Download" at bounding box center [433, 173] width 41 height 17
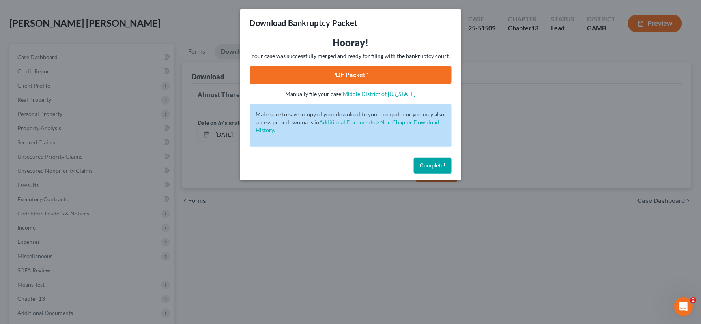
click at [366, 77] on link "PDF Packet 1" at bounding box center [351, 74] width 202 height 17
